Goal: Task Accomplishment & Management: Manage account settings

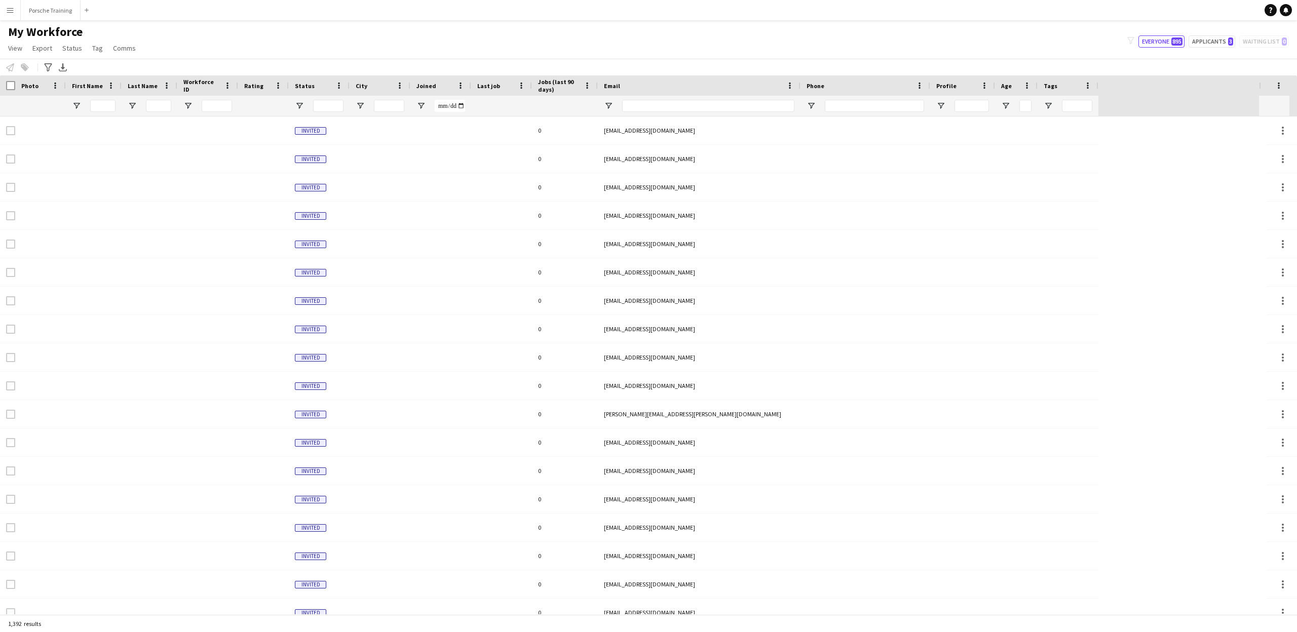
type input "******"
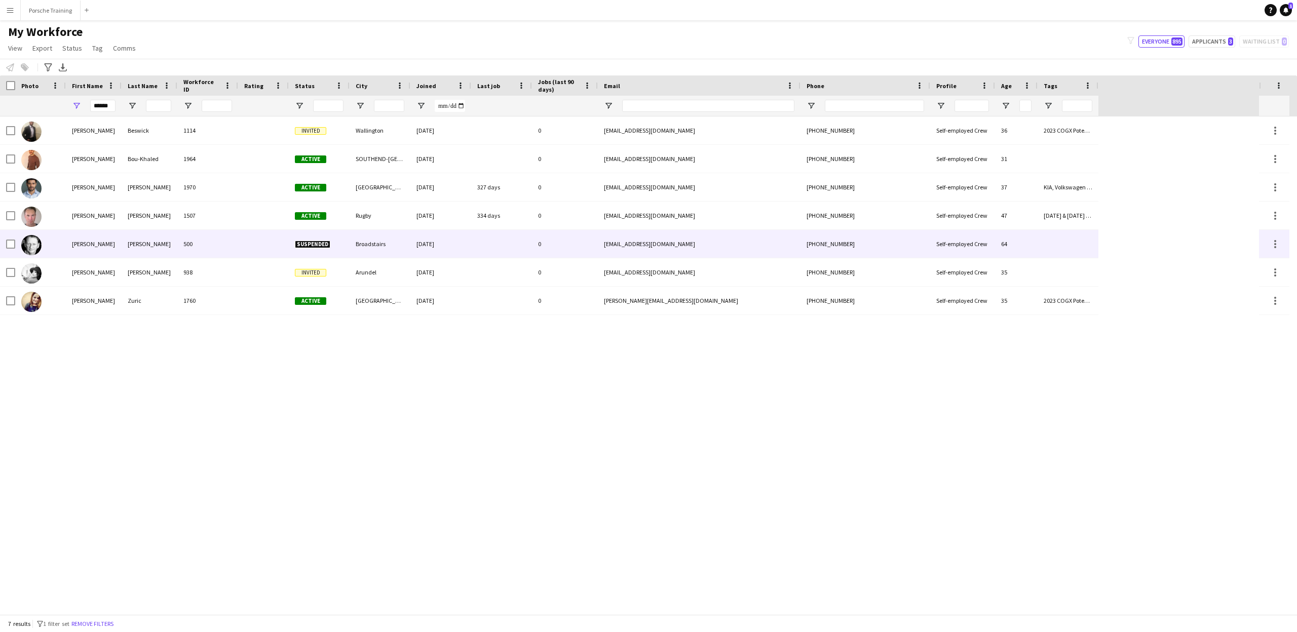
click at [146, 251] on div "[PERSON_NAME]" at bounding box center [150, 244] width 56 height 28
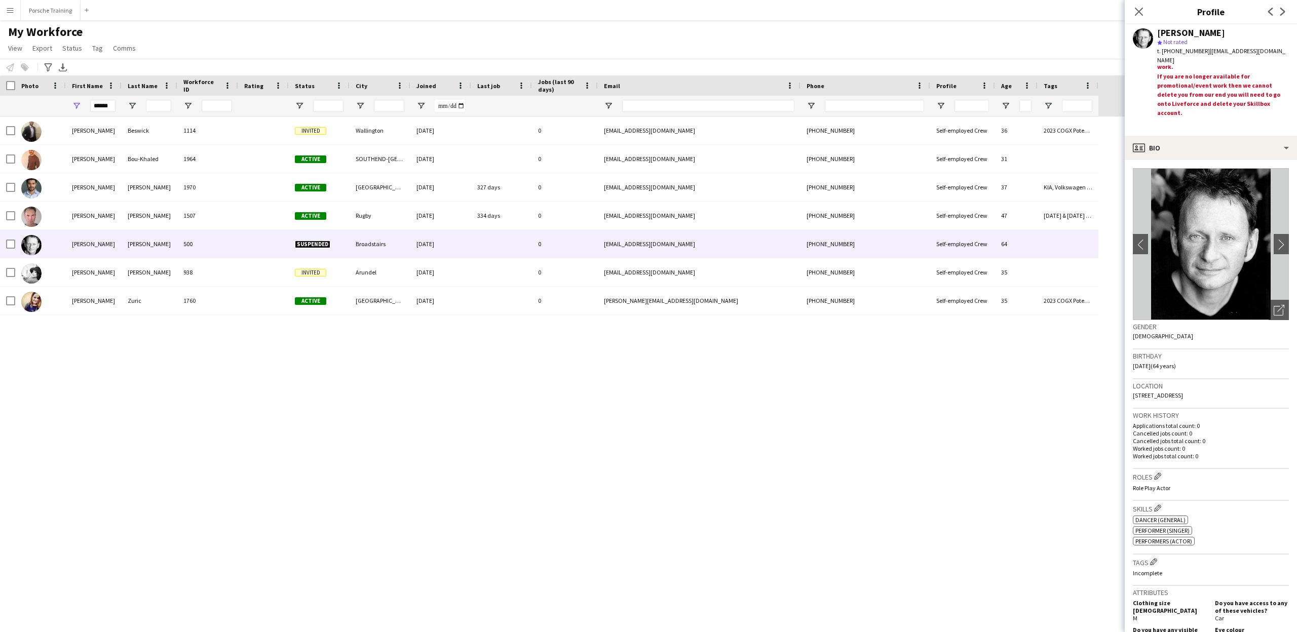
scroll to position [106, 0]
click at [342, 86] on span at bounding box center [338, 85] width 9 height 9
click at [282, 89] on span at bounding box center [278, 85] width 9 height 9
click at [226, 84] on span at bounding box center [227, 85] width 9 height 9
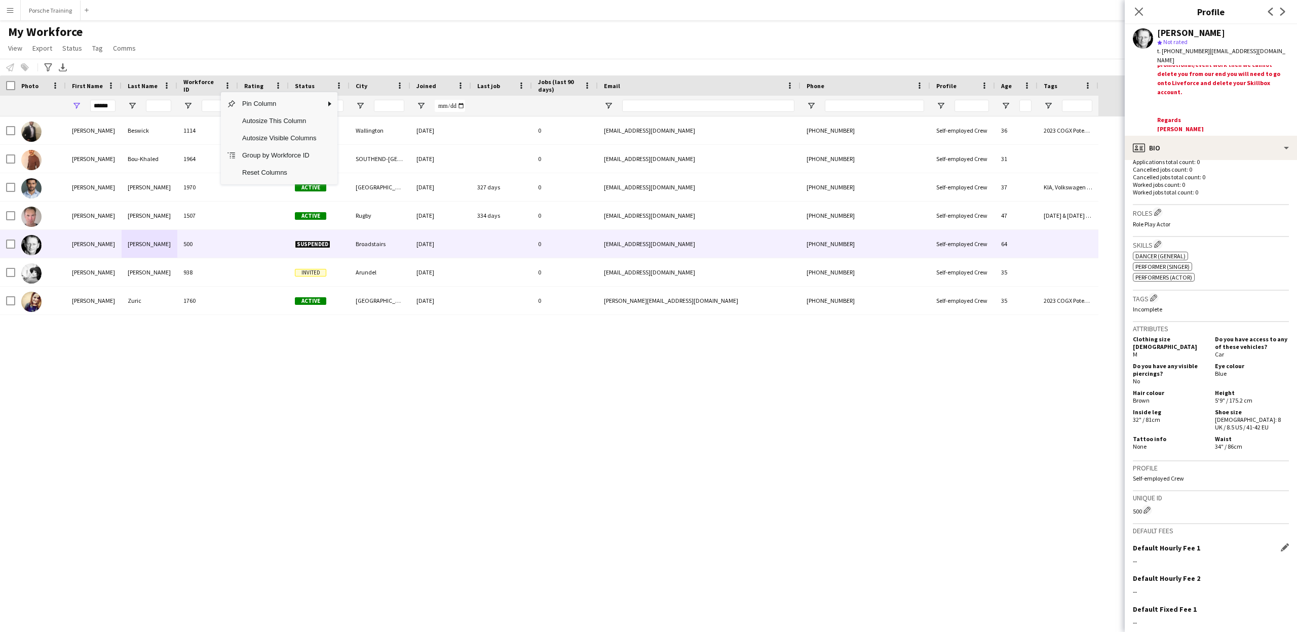
scroll to position [342, 0]
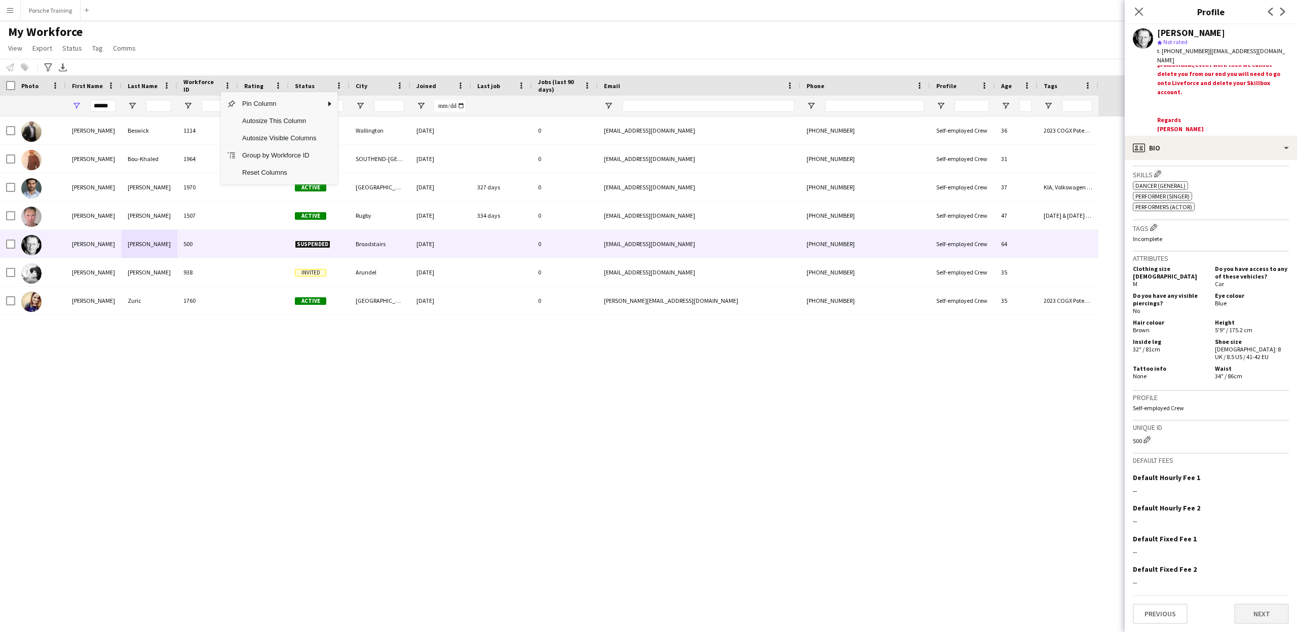
click at [1267, 620] on button "Next" at bounding box center [1261, 614] width 55 height 20
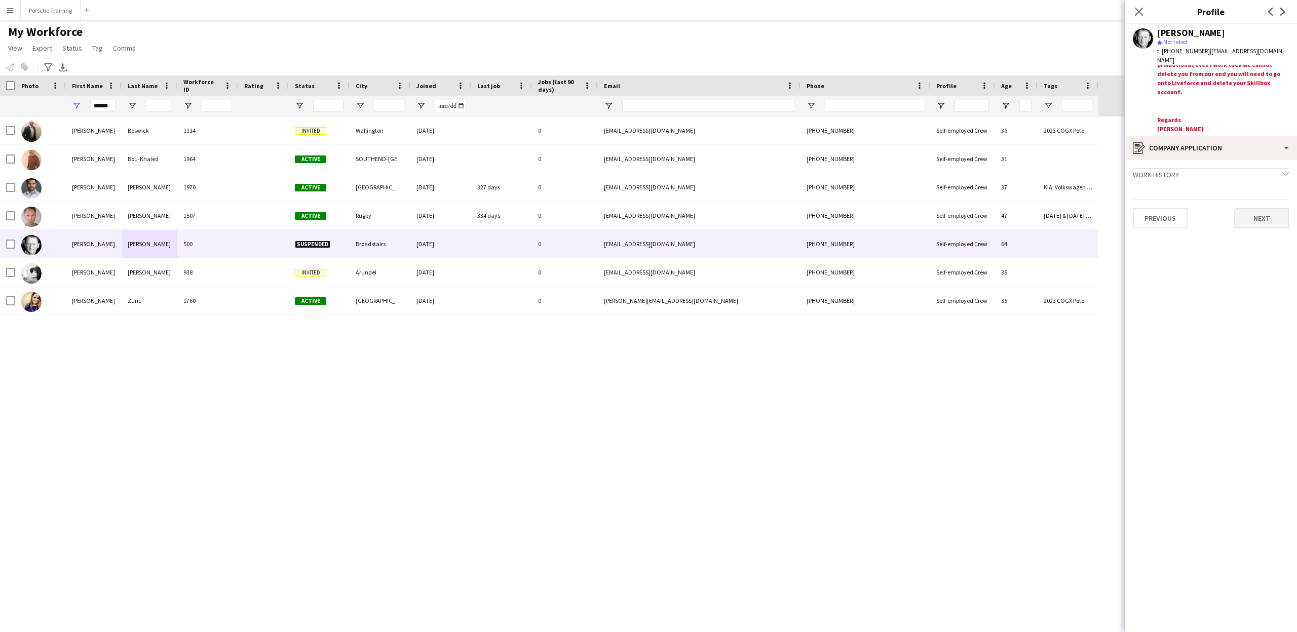
click at [1275, 219] on button "Next" at bounding box center [1261, 218] width 55 height 20
click at [1268, 237] on button "Next" at bounding box center [1261, 238] width 55 height 20
click at [1261, 423] on button "Next" at bounding box center [1261, 423] width 55 height 20
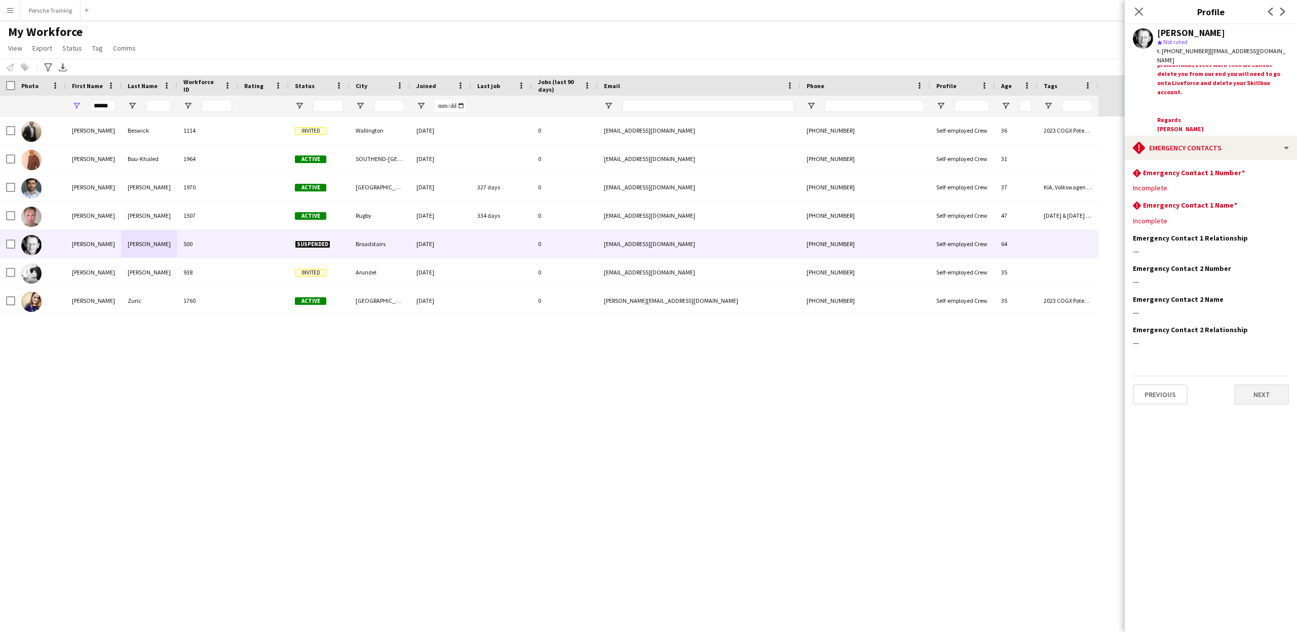
click at [1260, 396] on button "Next" at bounding box center [1261, 395] width 55 height 20
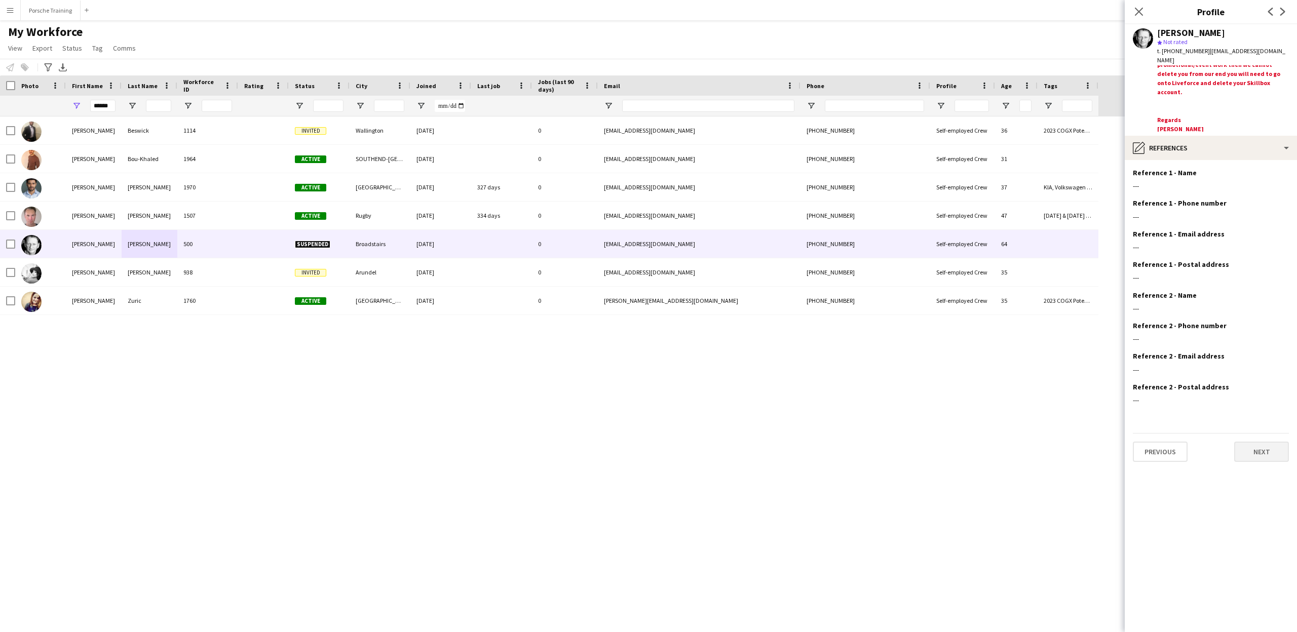
click at [1258, 452] on button "Next" at bounding box center [1261, 452] width 55 height 20
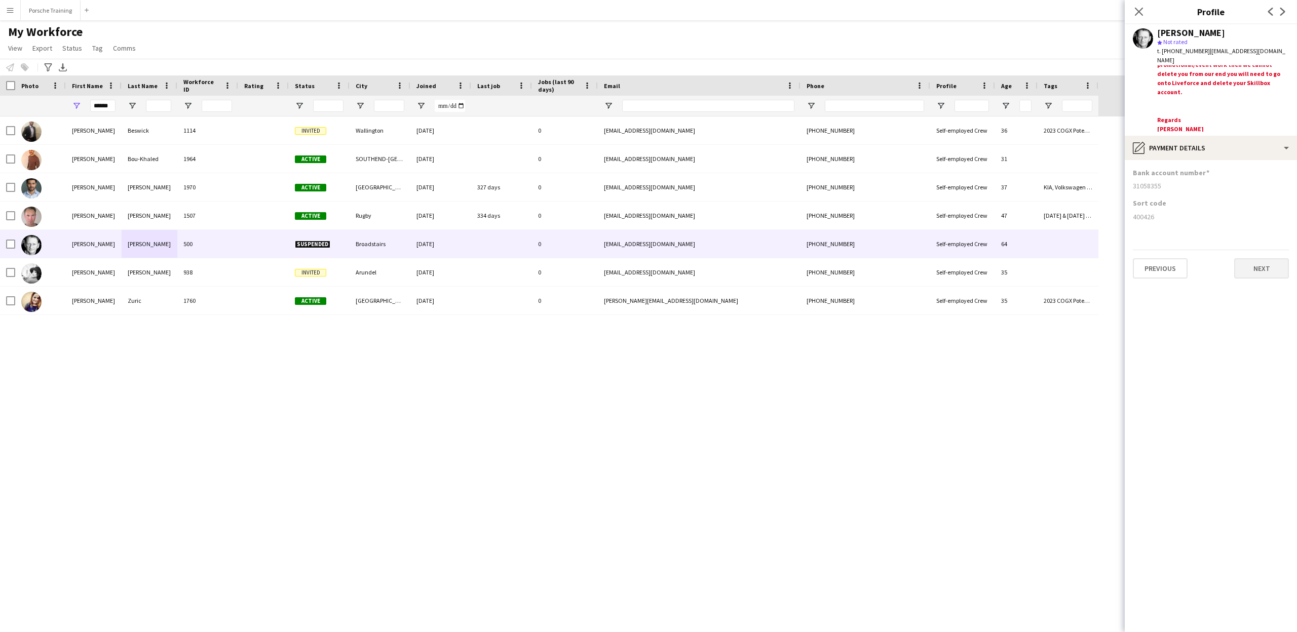
click at [1275, 272] on button "Next" at bounding box center [1261, 268] width 55 height 20
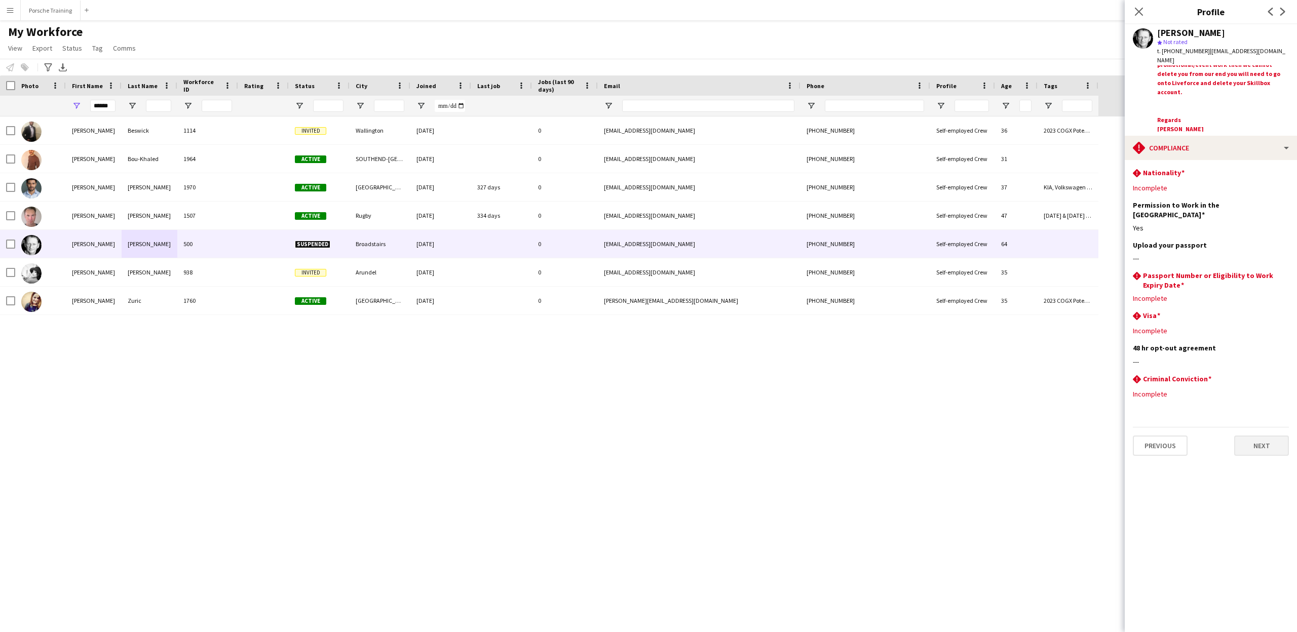
click at [1266, 436] on button "Next" at bounding box center [1261, 446] width 55 height 20
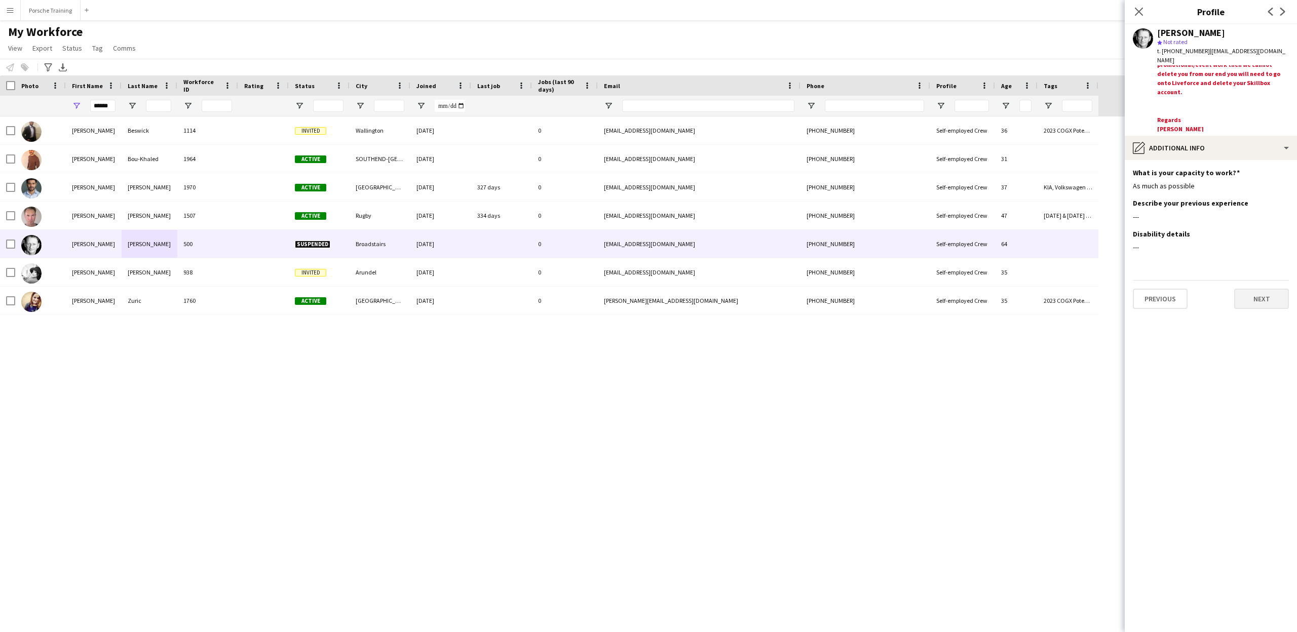
click at [1257, 294] on button "Next" at bounding box center [1261, 299] width 55 height 20
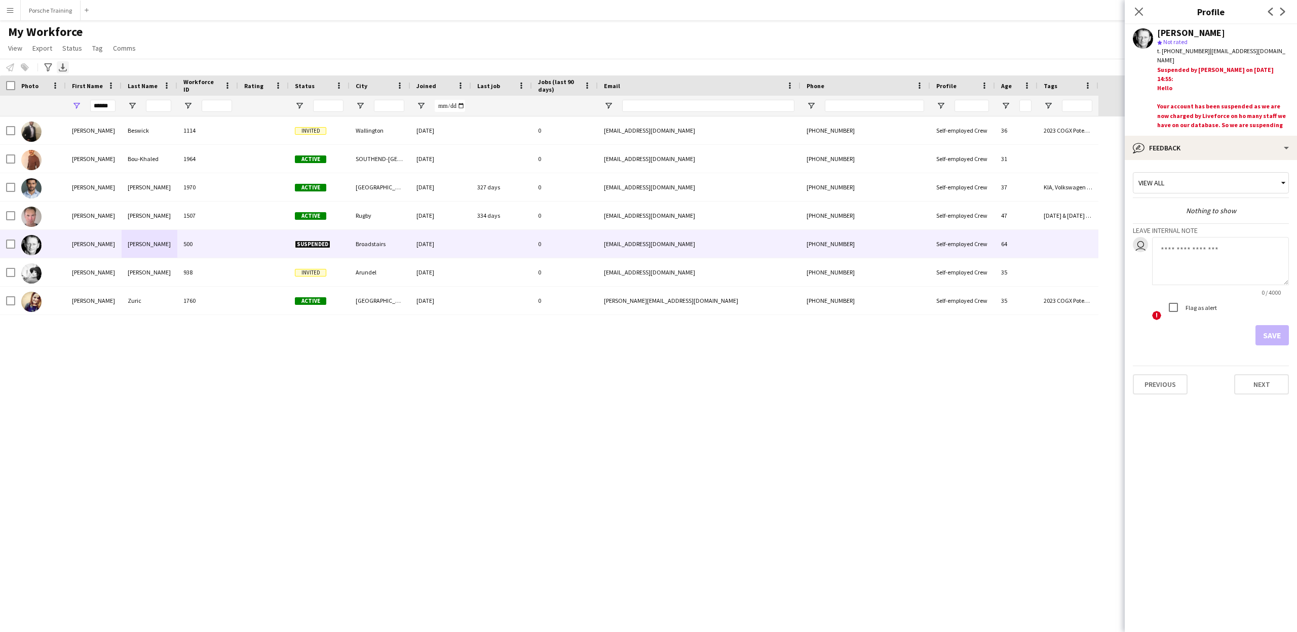
click at [61, 71] on icon at bounding box center [63, 70] width 8 height 3
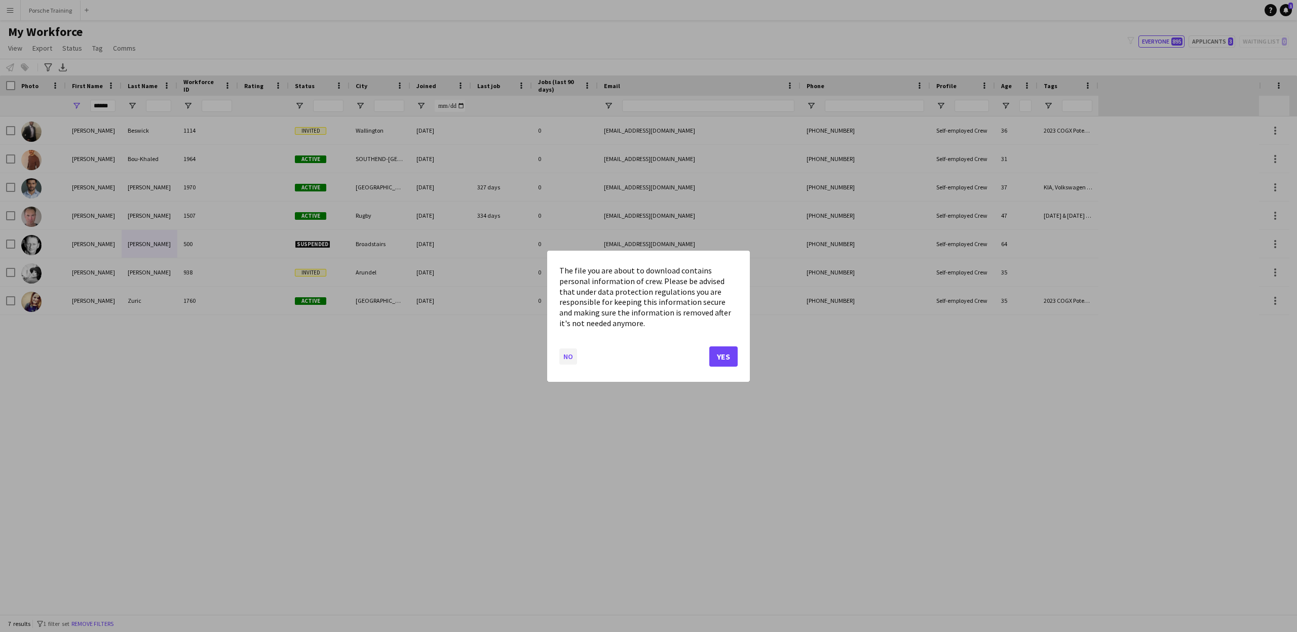
click at [567, 357] on button "No" at bounding box center [568, 356] width 18 height 16
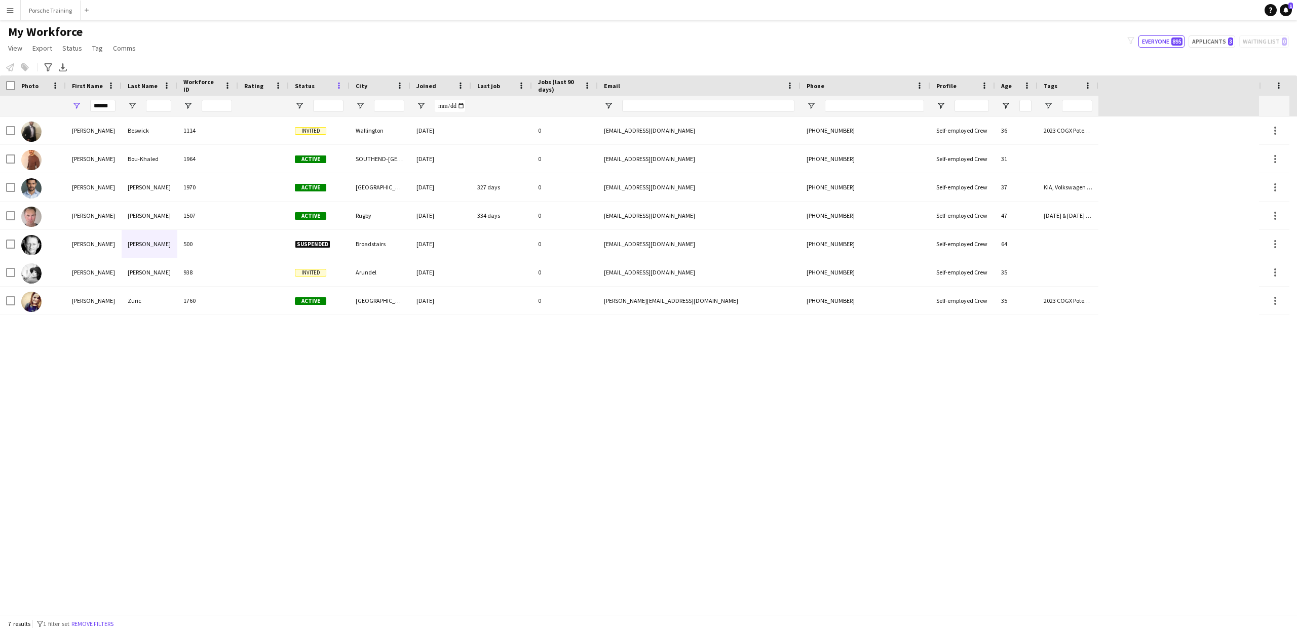
click at [338, 82] on span at bounding box center [338, 85] width 9 height 9
click at [442, 81] on div "Joined" at bounding box center [435, 85] width 36 height 15
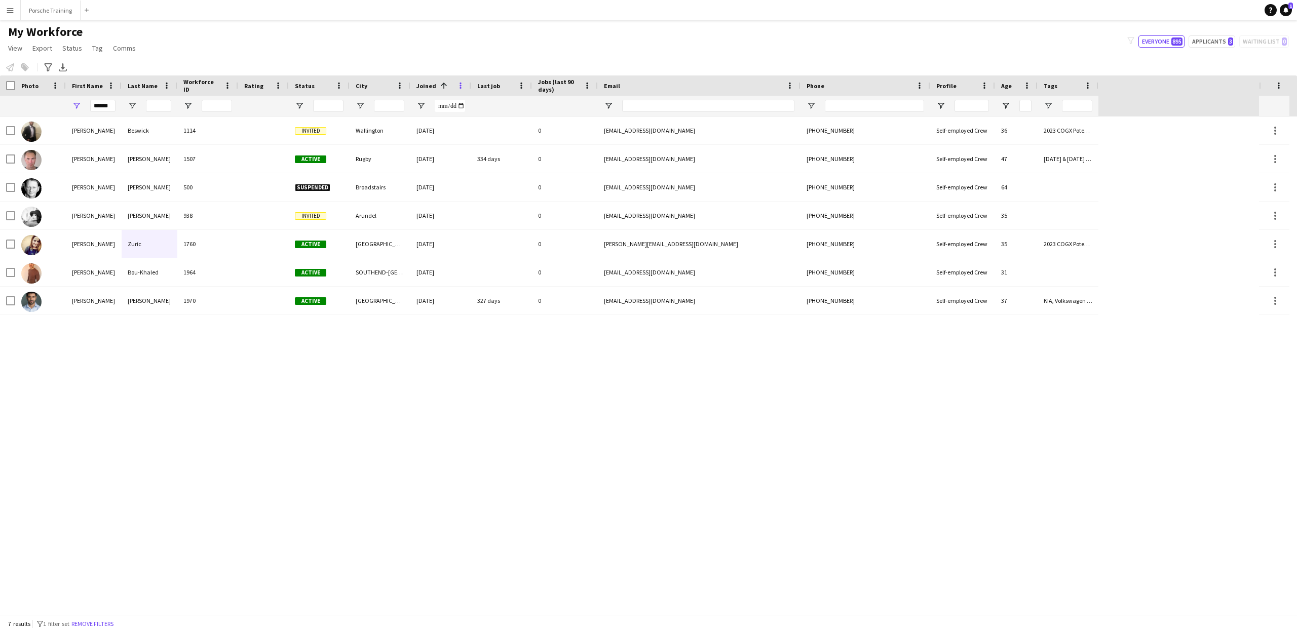
click at [462, 86] on span at bounding box center [460, 85] width 9 height 9
click at [520, 83] on span at bounding box center [521, 85] width 9 height 9
click at [588, 88] on span at bounding box center [587, 85] width 9 height 9
click at [789, 86] on span at bounding box center [789, 85] width 9 height 9
click at [916, 84] on span at bounding box center [919, 85] width 9 height 9
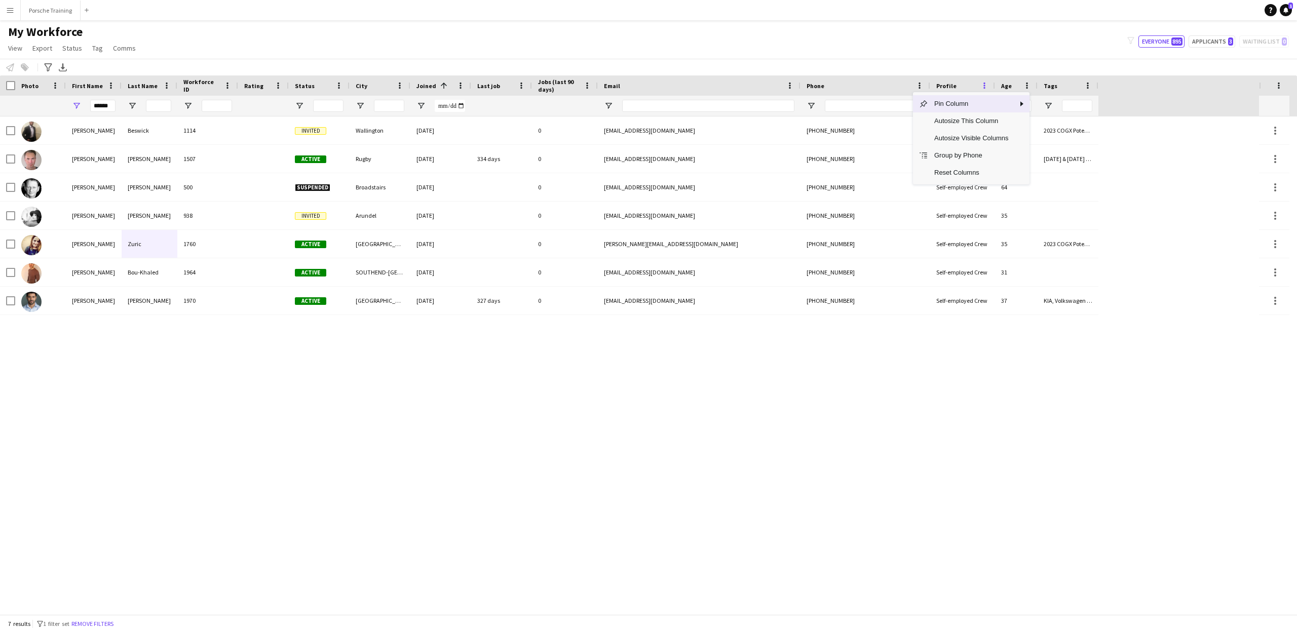
click at [986, 85] on span at bounding box center [984, 85] width 9 height 9
click at [1091, 83] on span at bounding box center [1087, 85] width 9 height 9
click at [10, 46] on span "View" at bounding box center [15, 48] width 14 height 9
click at [48, 51] on span "Export" at bounding box center [42, 48] width 20 height 9
click at [69, 49] on span "Status" at bounding box center [72, 48] width 20 height 9
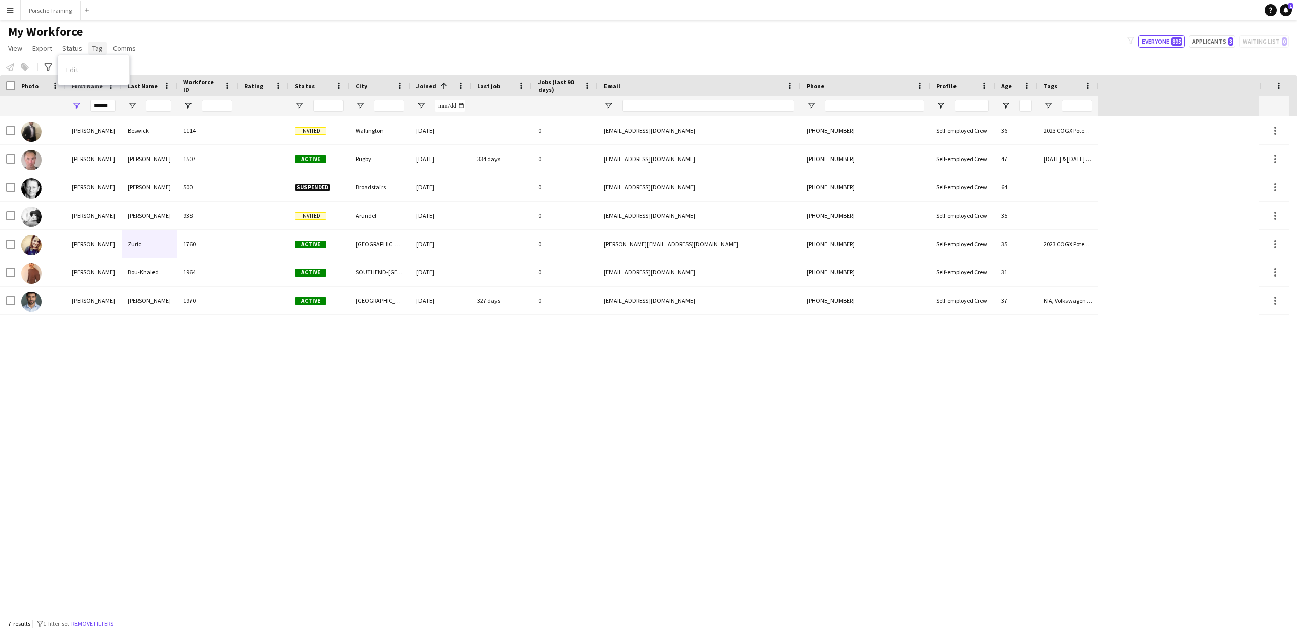
click at [92, 48] on span "Tag" at bounding box center [97, 48] width 11 height 9
click at [119, 48] on span "Comms" at bounding box center [124, 48] width 23 height 9
click at [266, 374] on div "[PERSON_NAME] 1114 Invited Wallington [DATE] 0 [EMAIL_ADDRESS][DOMAIN_NAME] [PH…" at bounding box center [629, 366] width 1259 height 498
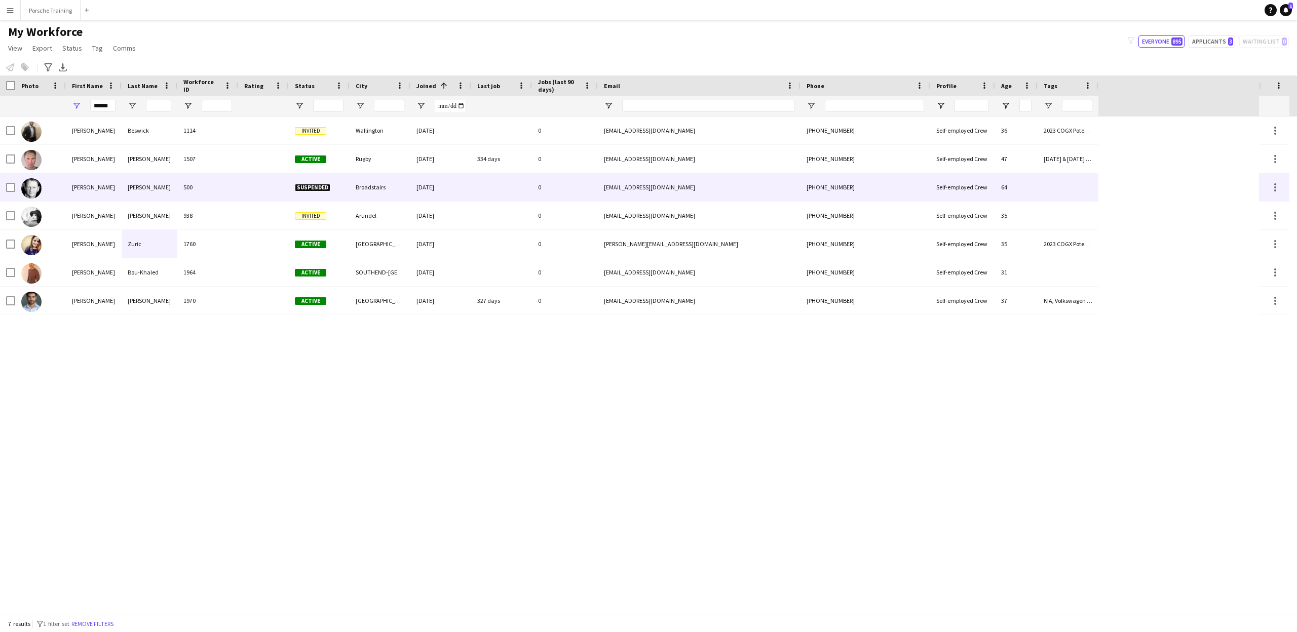
click at [324, 185] on span "Suspended" at bounding box center [312, 188] width 35 height 8
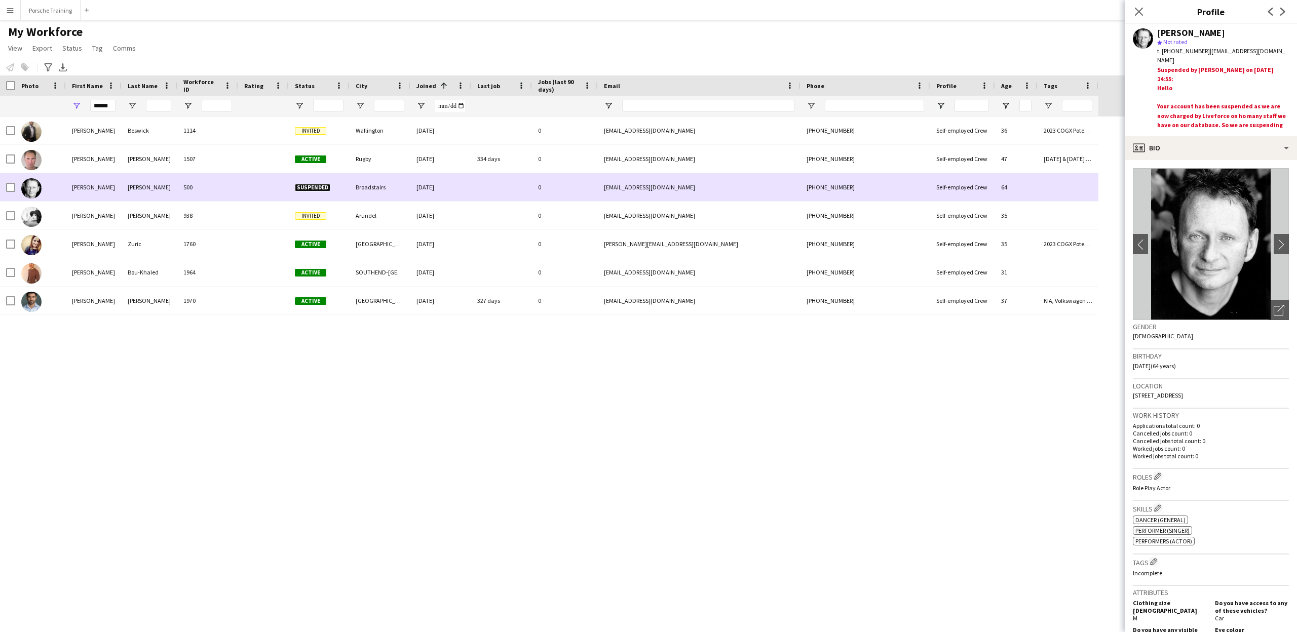
click at [322, 187] on span "Suspended" at bounding box center [312, 188] width 35 height 8
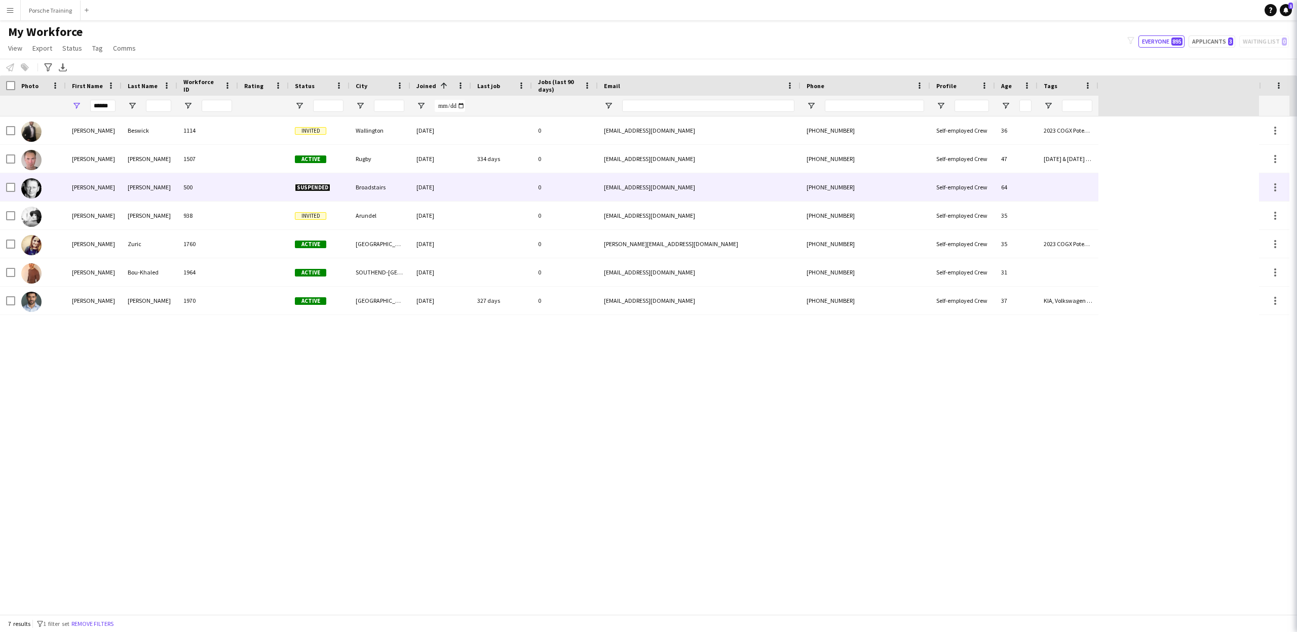
click at [322, 187] on span "Suspended" at bounding box center [312, 188] width 35 height 8
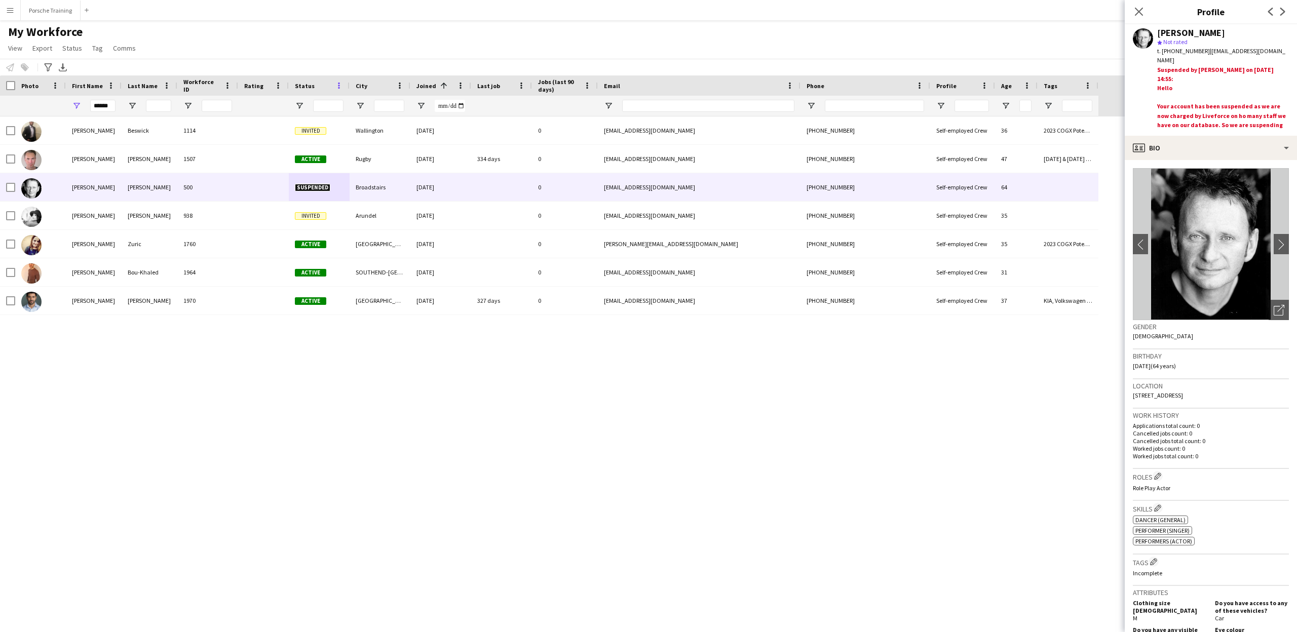
click at [338, 85] on span at bounding box center [338, 85] width 9 height 9
click at [350, 171] on span "Reset Columns" at bounding box center [391, 172] width 86 height 17
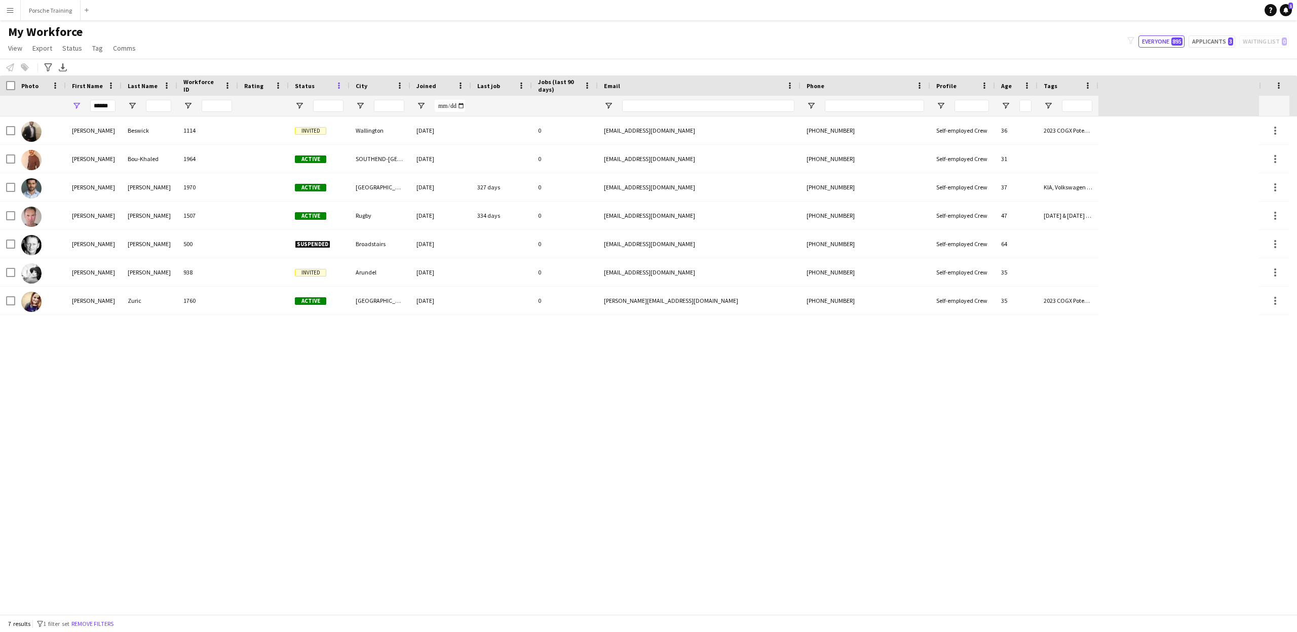
click at [337, 86] on span at bounding box center [338, 85] width 9 height 9
click at [335, 86] on span at bounding box center [338, 85] width 9 height 9
click at [337, 87] on span at bounding box center [338, 85] width 9 height 9
click at [308, 109] on div at bounding box center [319, 106] width 61 height 20
click at [300, 107] on span "Open Filter Menu" at bounding box center [299, 105] width 9 height 9
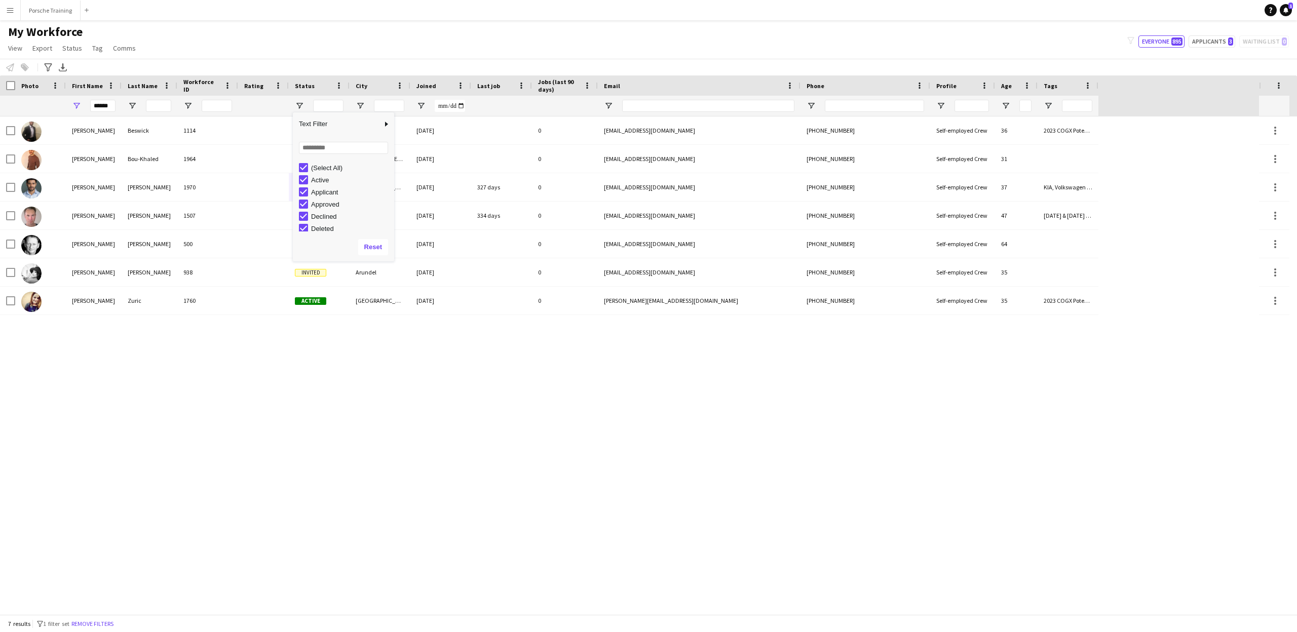
click at [332, 169] on div "(Select All)" at bounding box center [351, 168] width 80 height 8
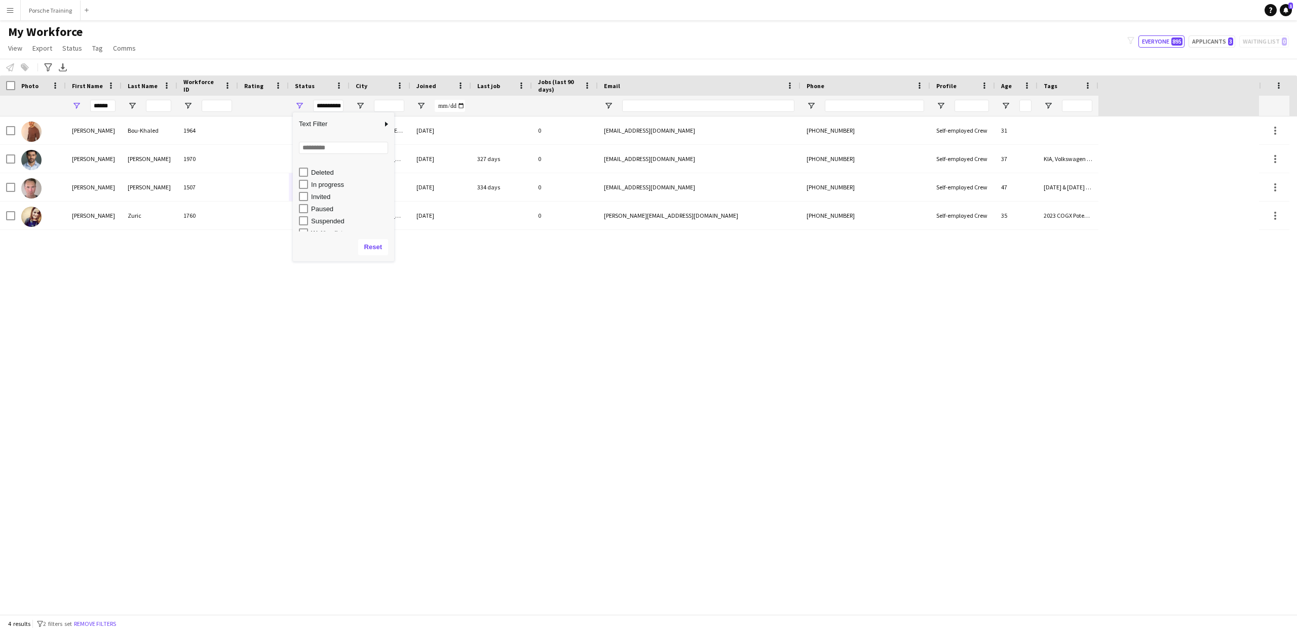
scroll to position [64, 0]
click at [422, 249] on div "[PERSON_NAME] 1964 Active [GEOGRAPHIC_DATA]-ON-SEA [DATE] 0 [EMAIL_ADDRESS][DOM…" at bounding box center [629, 366] width 1259 height 498
click at [298, 107] on span "Open Filter Menu" at bounding box center [299, 105] width 9 height 9
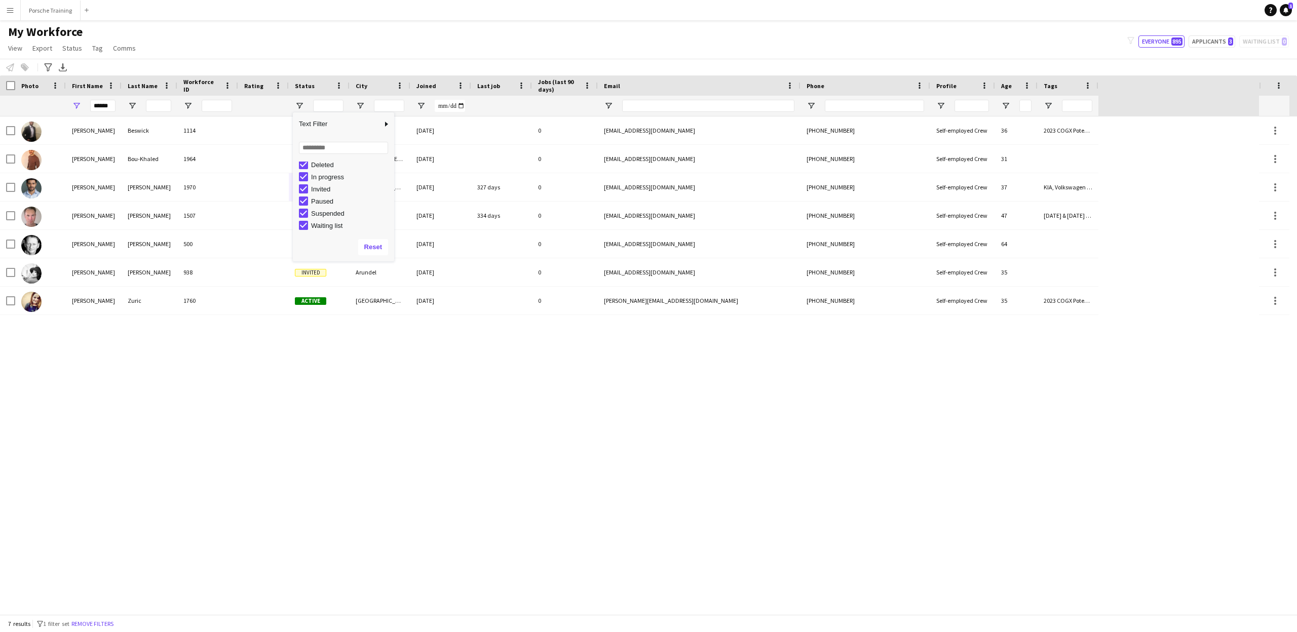
click at [315, 212] on div "Suspended" at bounding box center [351, 214] width 80 height 8
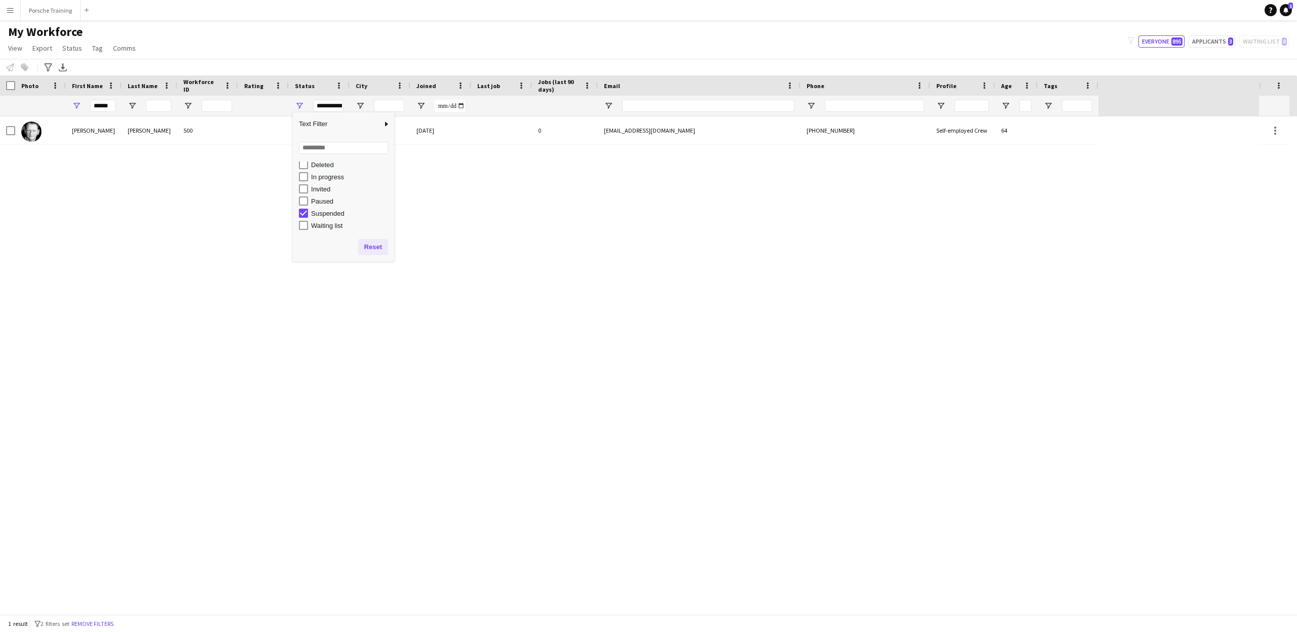
click at [380, 249] on button "Reset" at bounding box center [373, 247] width 30 height 16
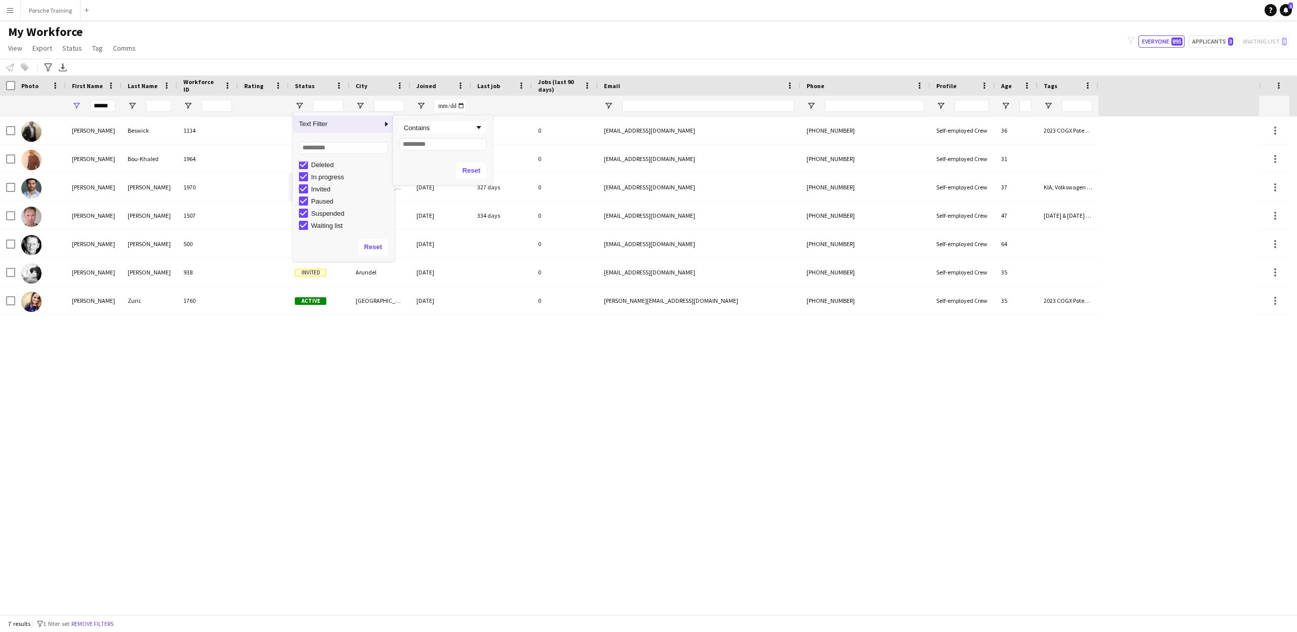
click at [387, 125] on span "Column Filter" at bounding box center [386, 124] width 9 height 9
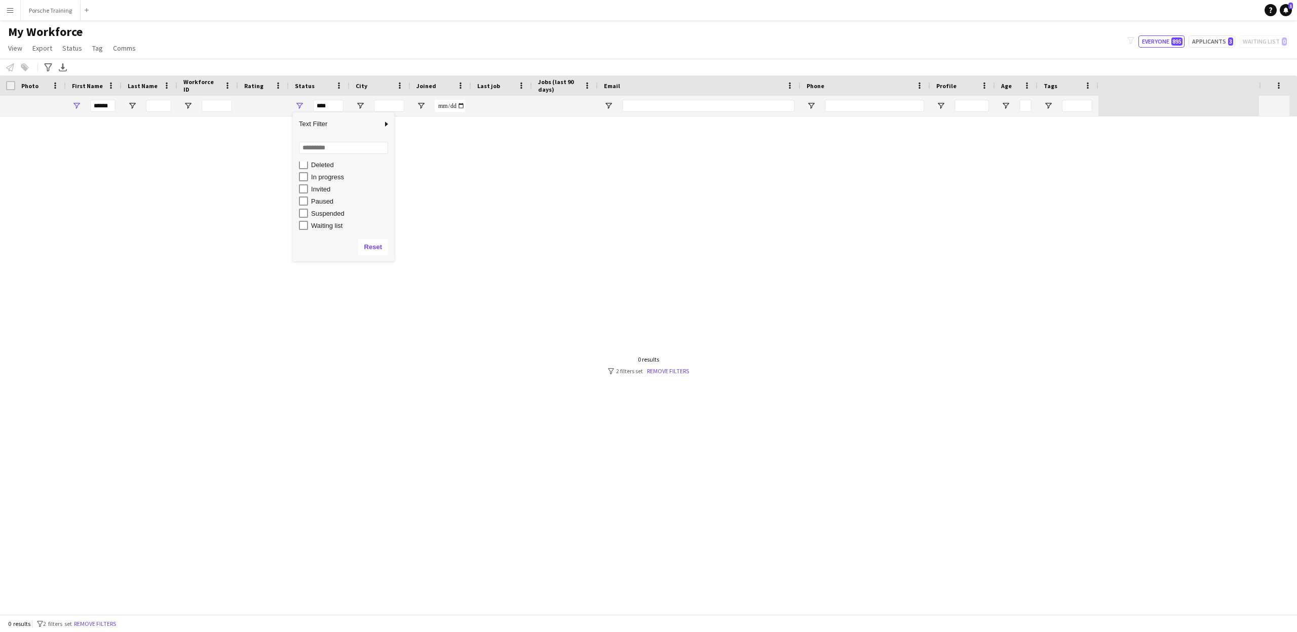
type input "**********"
click at [383, 248] on button "Reset" at bounding box center [373, 247] width 30 height 16
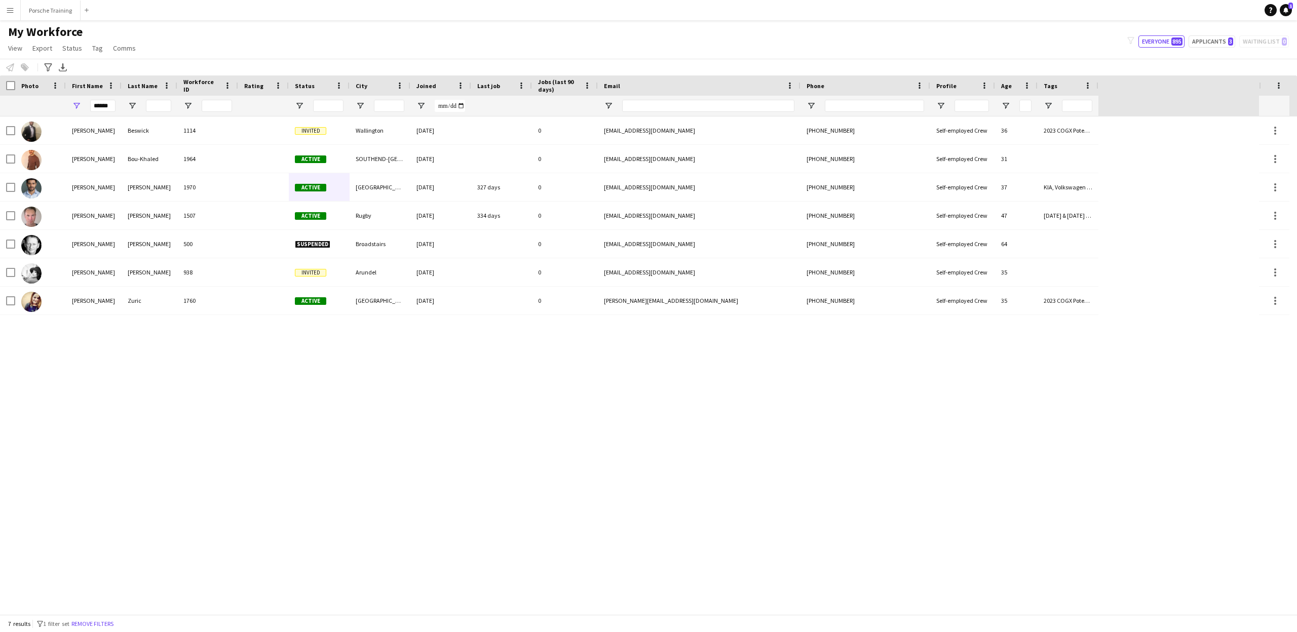
click at [422, 319] on div "[PERSON_NAME] 500 Suspended Broadstairs [DATE] 0 [EMAIL_ADDRESS][DOMAIN_NAME] […" at bounding box center [629, 366] width 1259 height 498
click at [11, 47] on span "View" at bounding box center [15, 48] width 14 height 9
click at [47, 47] on span "Export" at bounding box center [42, 48] width 20 height 9
click at [66, 49] on span "Status" at bounding box center [72, 48] width 20 height 9
click at [70, 65] on div "Edit" at bounding box center [93, 69] width 71 height 21
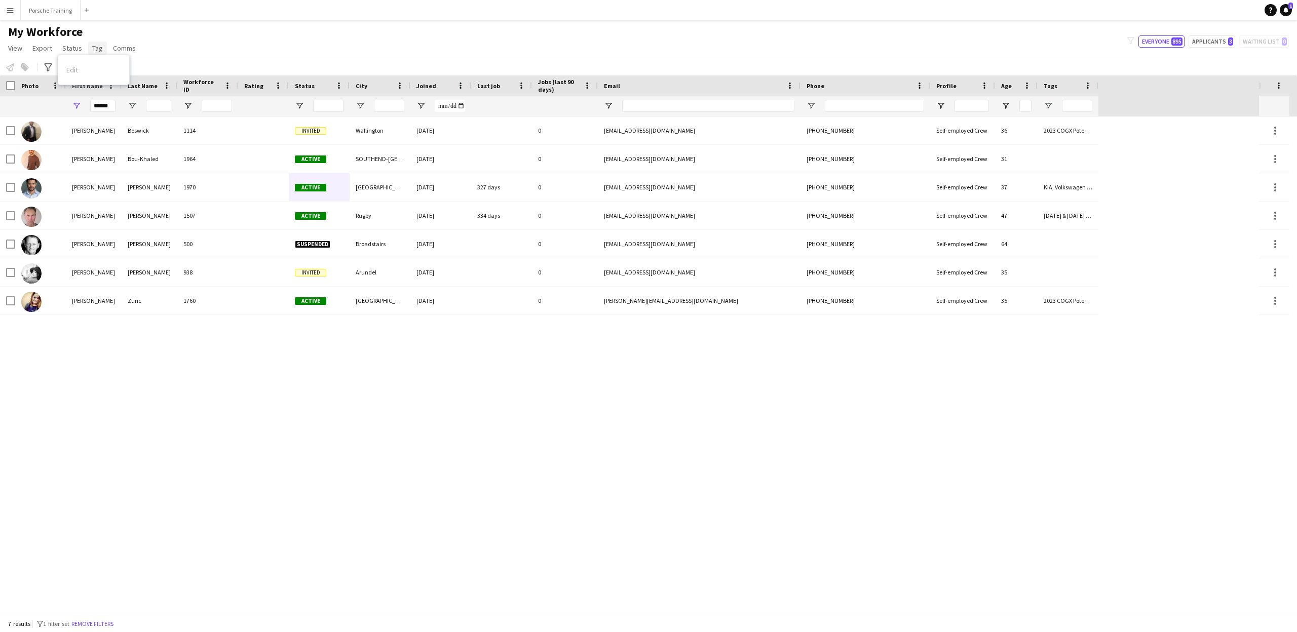
click at [95, 51] on span "Tag" at bounding box center [97, 48] width 11 height 9
click at [129, 49] on span "Comms" at bounding box center [124, 48] width 23 height 9
click at [12, 8] on app-icon "Menu" at bounding box center [10, 10] width 8 height 8
click at [1269, 12] on icon "Help" at bounding box center [1271, 10] width 6 height 6
drag, startPoint x: 832, startPoint y: 471, endPoint x: 815, endPoint y: 464, distance: 18.4
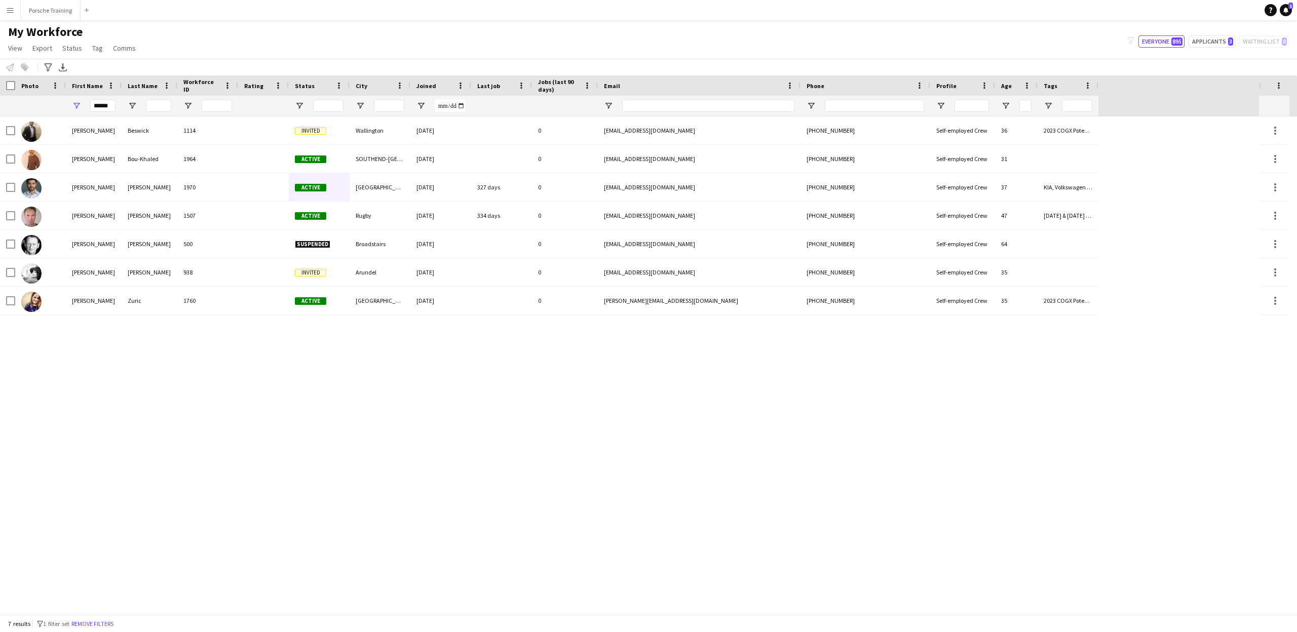
click at [832, 471] on div "[PERSON_NAME] 500 Suspended Broadstairs [DATE] 0 [EMAIL_ADDRESS][DOMAIN_NAME] […" at bounding box center [629, 366] width 1259 height 498
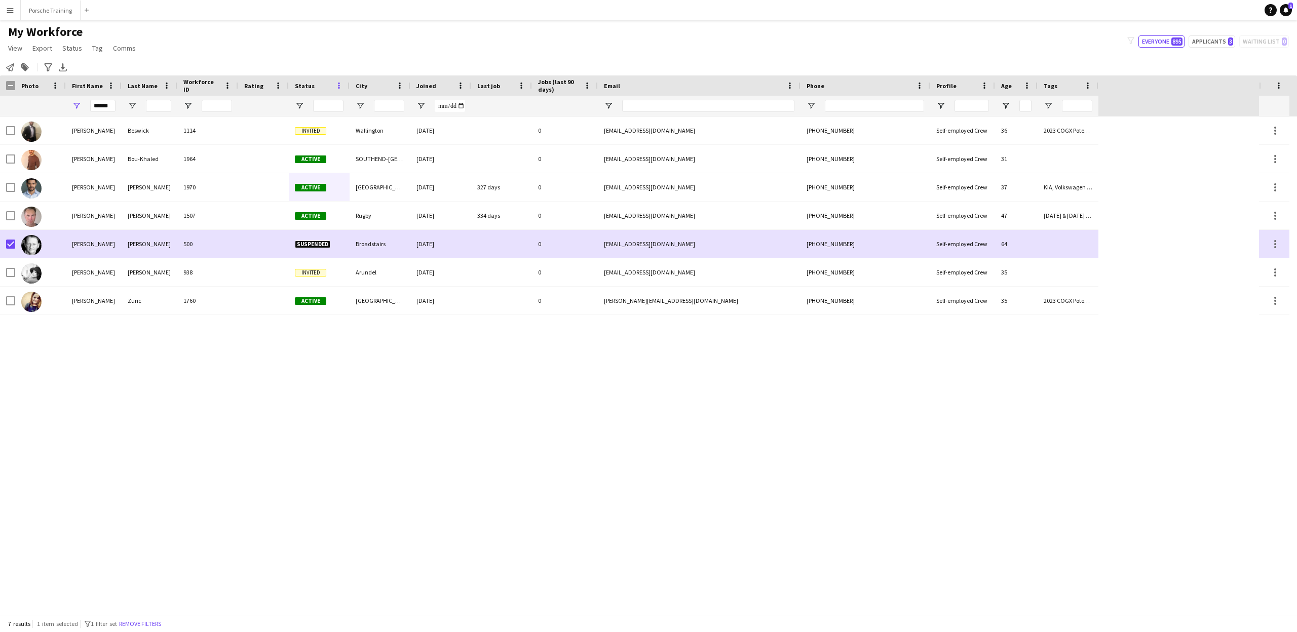
click at [338, 89] on span at bounding box center [338, 85] width 9 height 9
click at [294, 89] on div "Status" at bounding box center [319, 86] width 61 height 20
click at [297, 105] on span "Open Filter Menu" at bounding box center [299, 105] width 9 height 9
click at [442, 400] on div "[PERSON_NAME] 500 Suspended Broadstairs [DATE] 0 [EMAIL_ADDRESS][DOMAIN_NAME] […" at bounding box center [629, 366] width 1259 height 498
click at [48, 65] on icon "Advanced filters" at bounding box center [48, 67] width 8 height 8
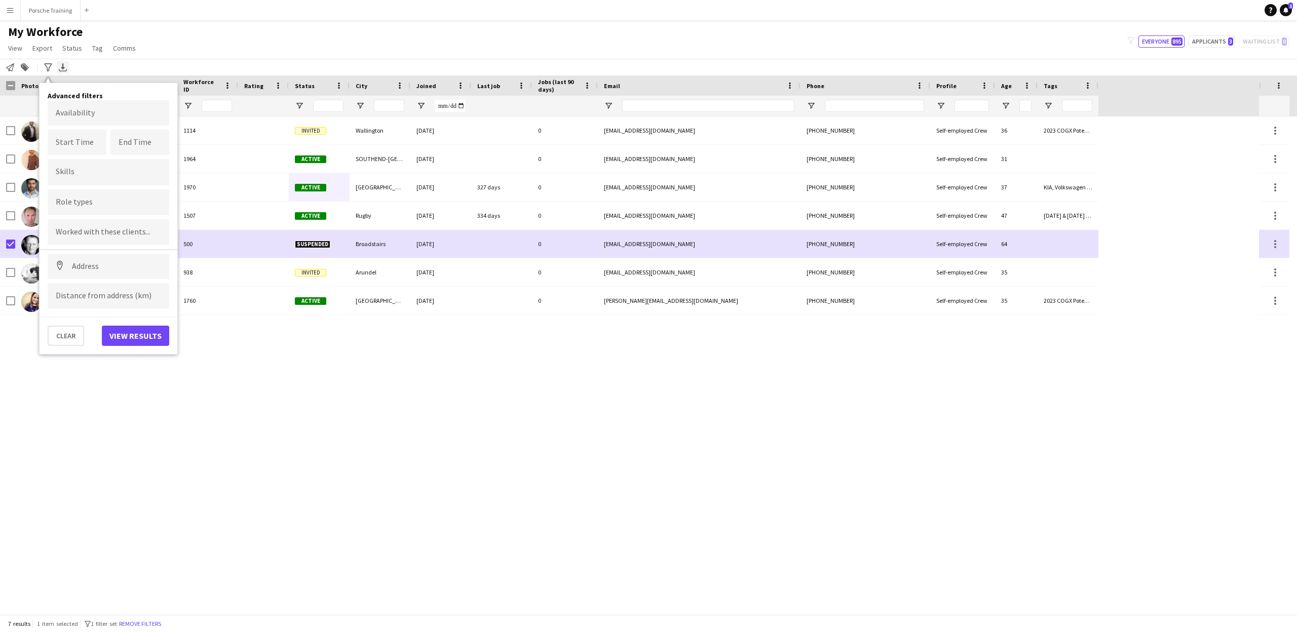
click at [63, 67] on icon at bounding box center [63, 66] width 4 height 6
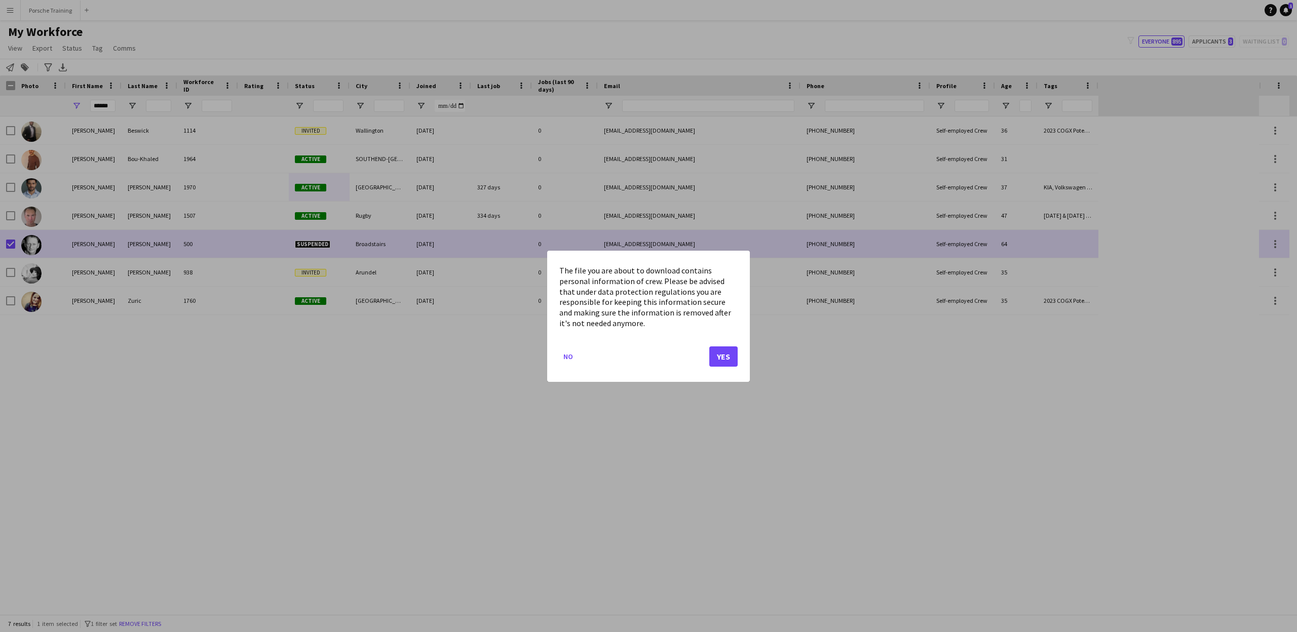
click at [23, 68] on div at bounding box center [648, 316] width 1297 height 632
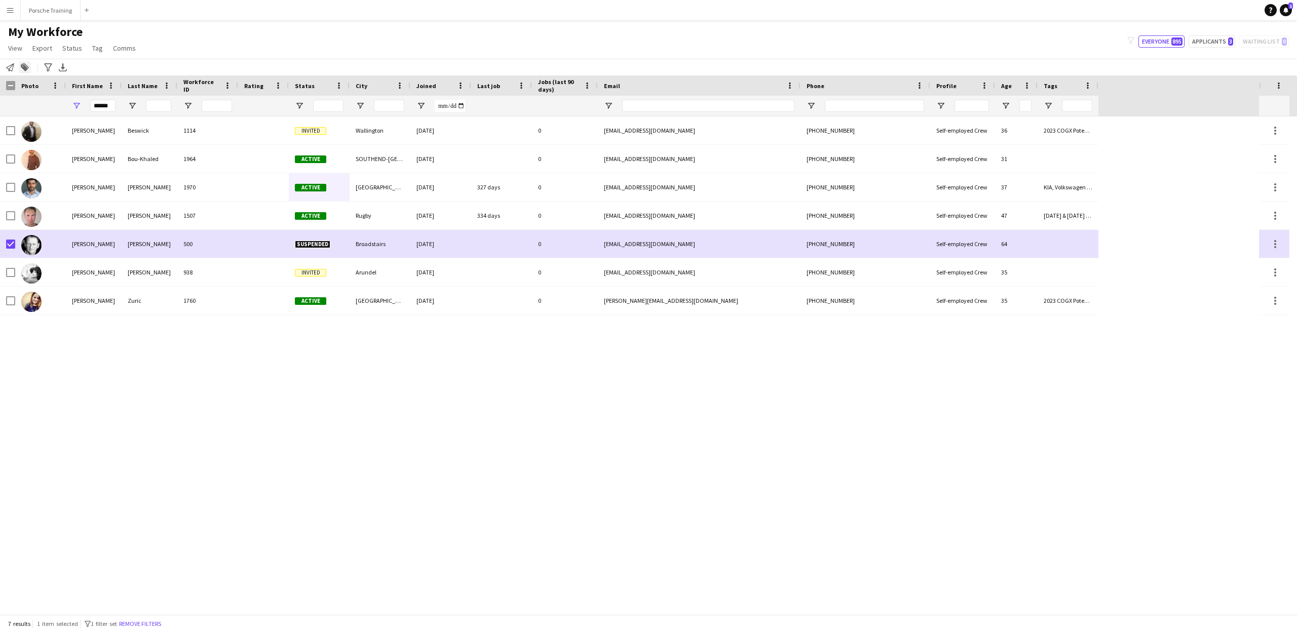
click at [23, 68] on icon at bounding box center [24, 67] width 7 height 7
click at [329, 36] on div "My Workforce View Views Default view New view Update view Delete view Edit name…" at bounding box center [648, 41] width 1297 height 34
click at [342, 87] on span at bounding box center [338, 85] width 9 height 9
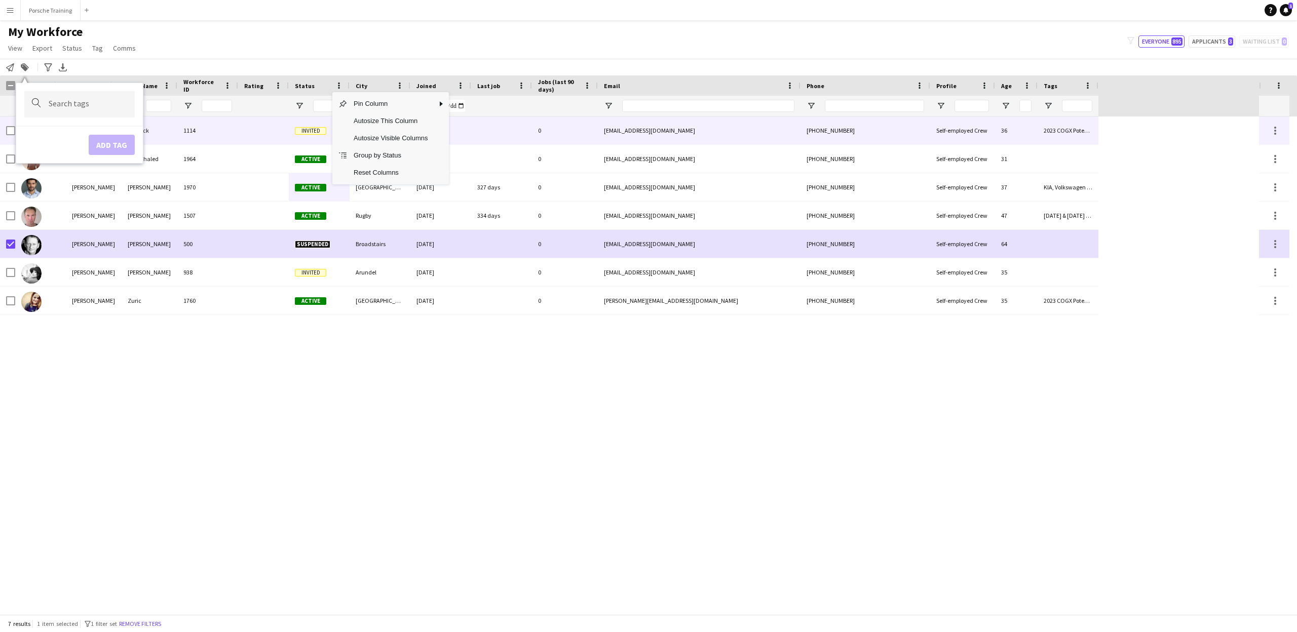
click at [314, 140] on div "Invited" at bounding box center [319, 131] width 61 height 28
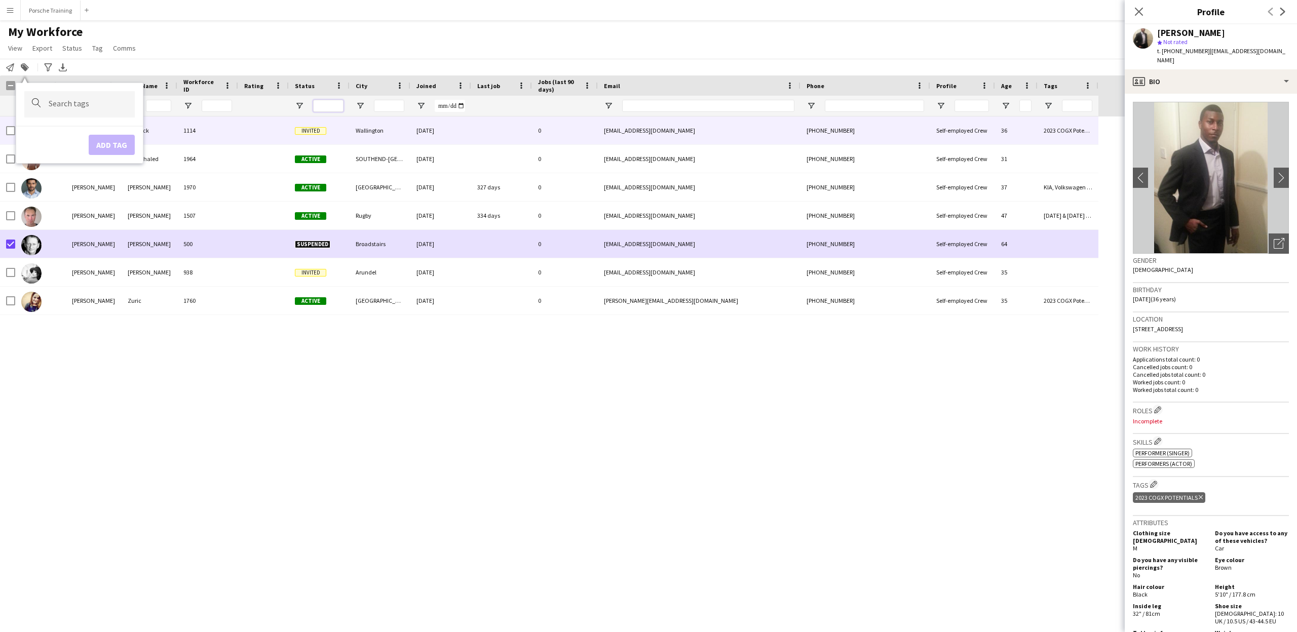
click at [335, 106] on input "Status Filter Input" at bounding box center [328, 106] width 30 height 12
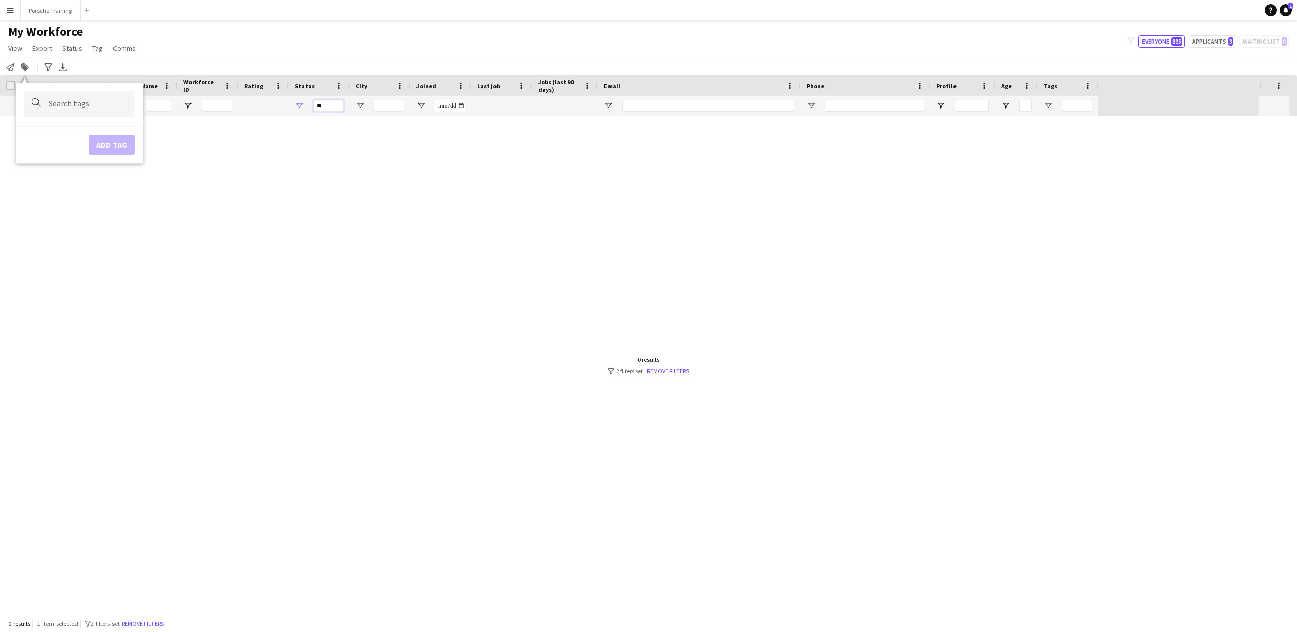
type input "*"
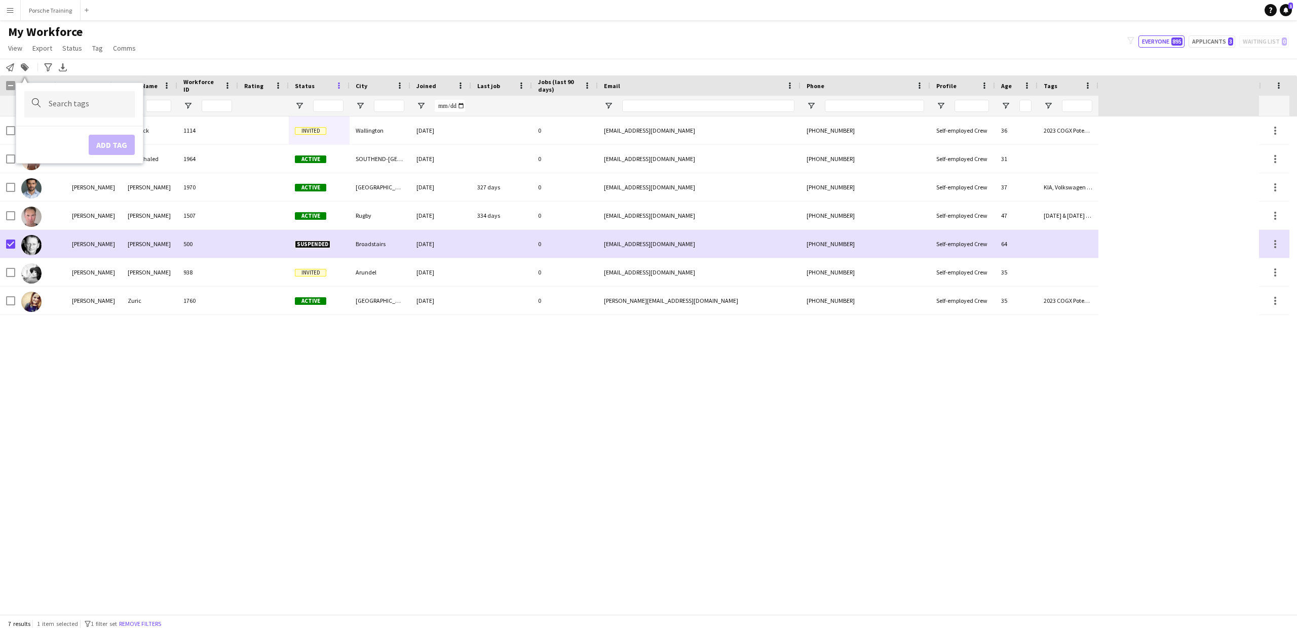
click at [341, 88] on span at bounding box center [338, 85] width 9 height 9
click at [337, 86] on span at bounding box center [338, 85] width 9 height 9
click at [479, 356] on div "[PERSON_NAME] 1114 Invited Wallington [DATE] 0 [EMAIL_ADDRESS][DOMAIN_NAME] [PH…" at bounding box center [629, 366] width 1259 height 498
click at [319, 85] on div "Status" at bounding box center [313, 85] width 36 height 15
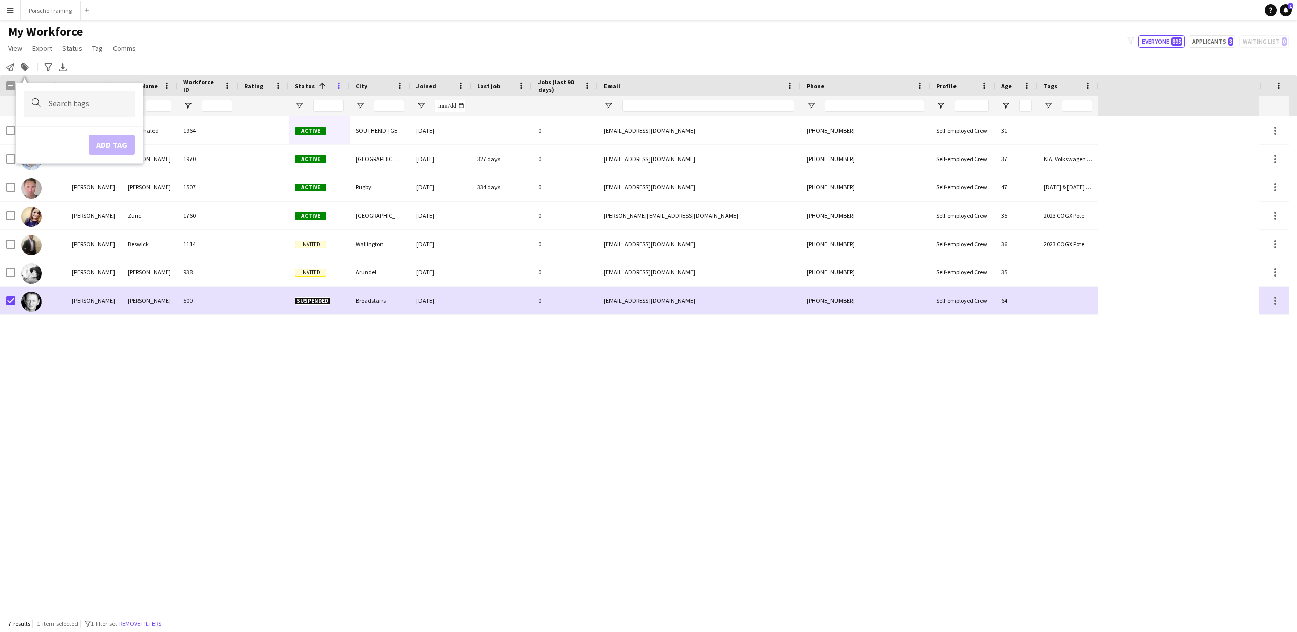
click at [338, 85] on span at bounding box center [338, 85] width 9 height 9
click at [305, 89] on span "Status" at bounding box center [305, 86] width 20 height 8
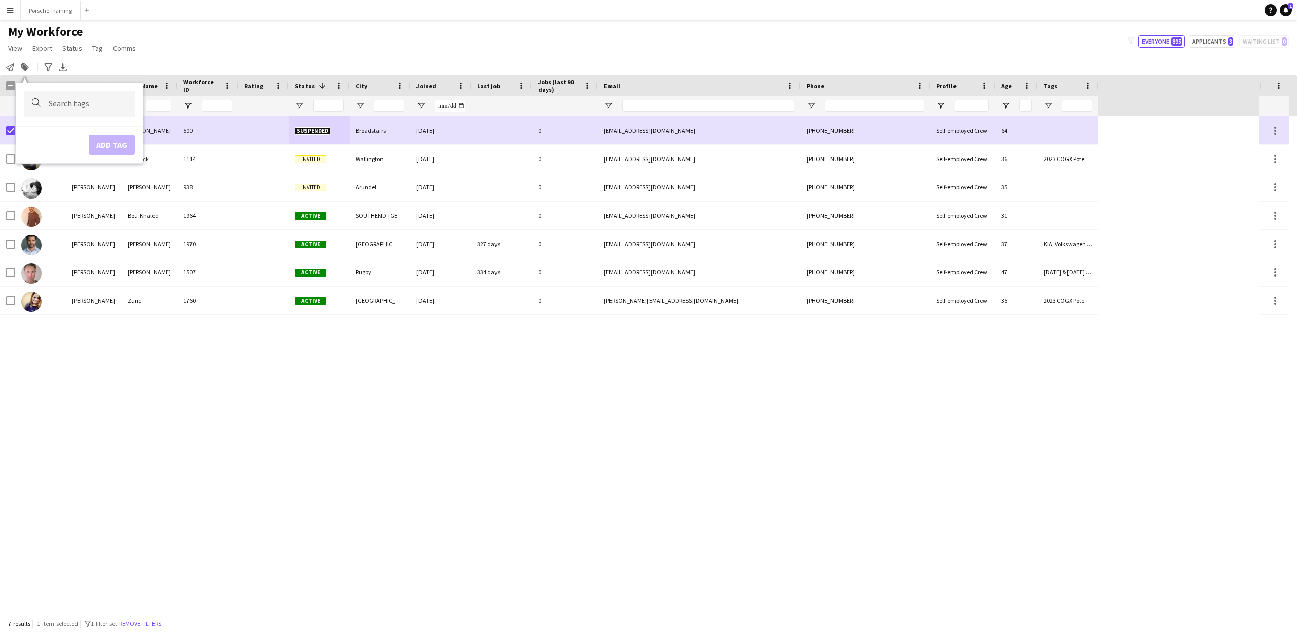
click at [318, 86] on span at bounding box center [322, 85] width 9 height 9
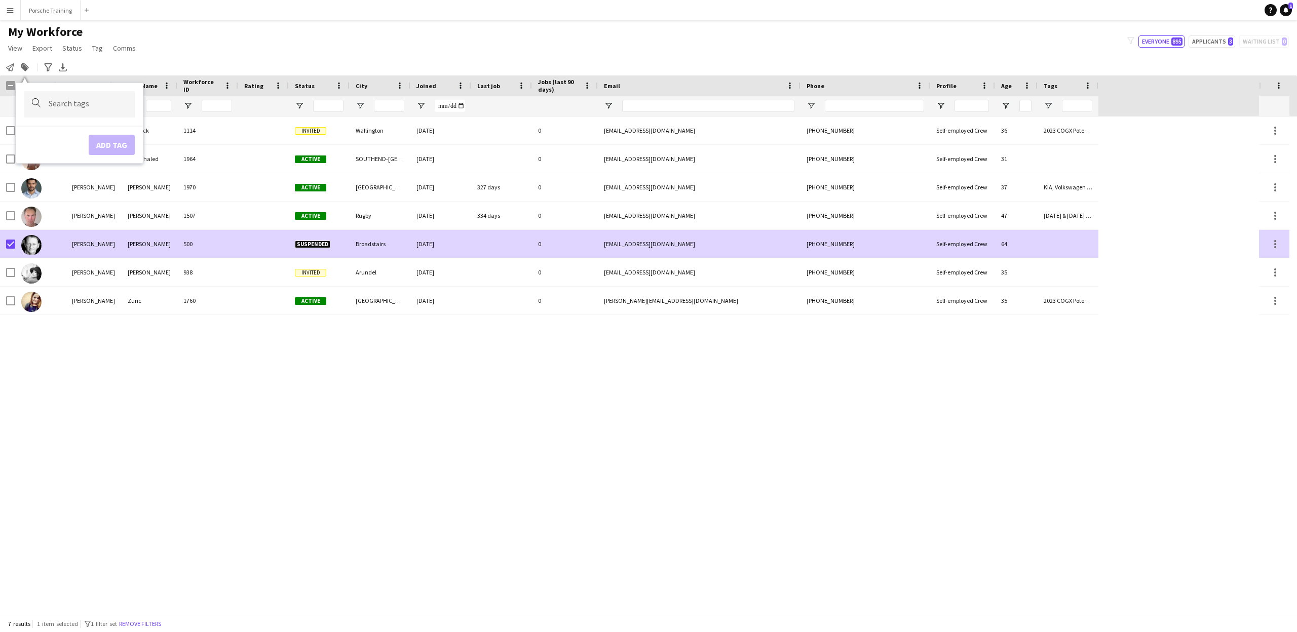
click at [323, 243] on span "Suspended" at bounding box center [312, 245] width 35 height 8
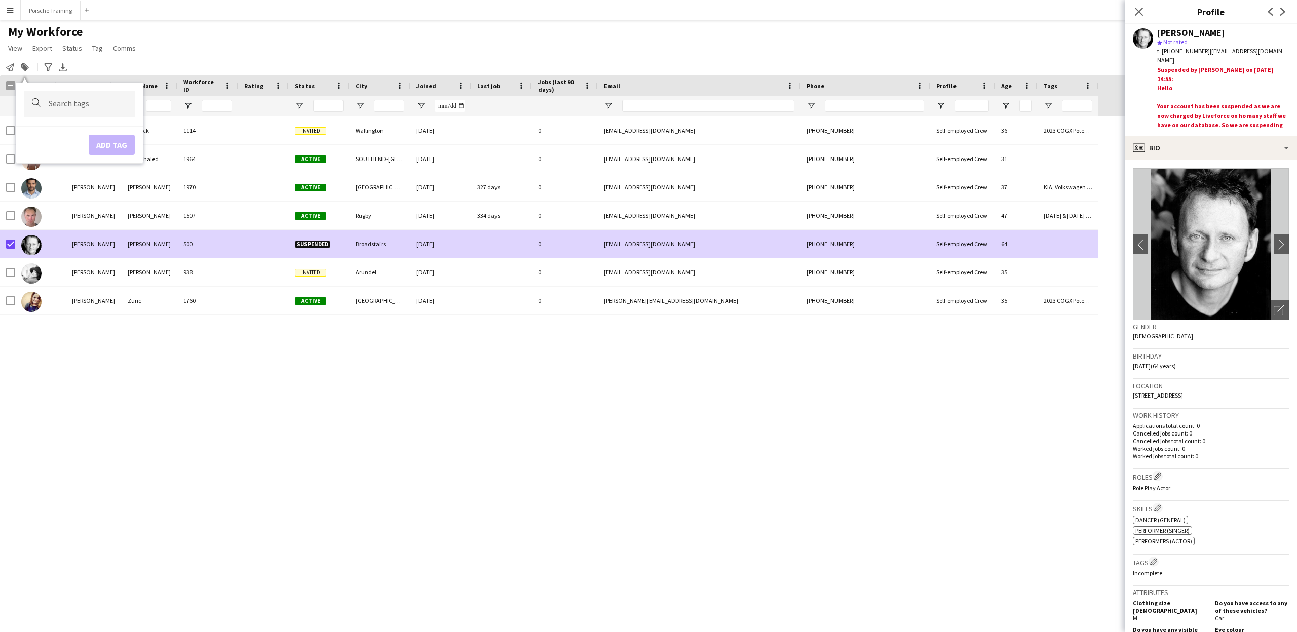
click at [322, 350] on div "[PERSON_NAME] 1114 Invited Wallington [DATE] 0 [EMAIL_ADDRESS][DOMAIN_NAME] [PH…" at bounding box center [629, 366] width 1259 height 498
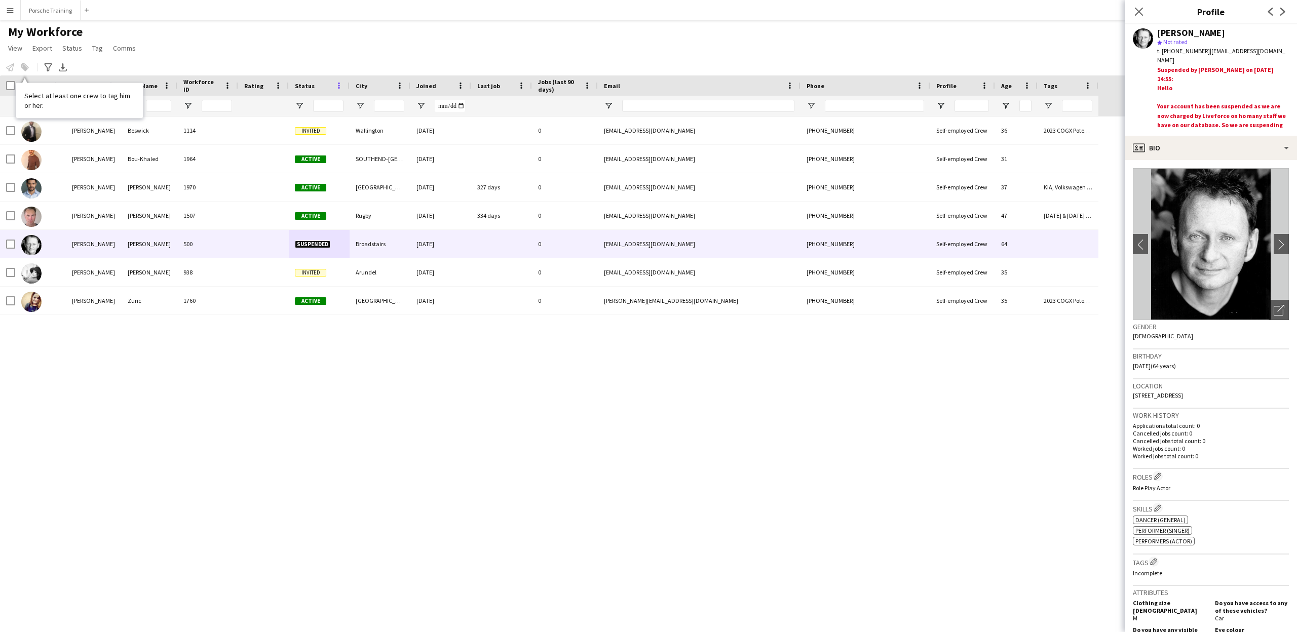
click at [338, 87] on span at bounding box center [338, 85] width 9 height 9
click at [71, 48] on span "Status" at bounding box center [72, 48] width 20 height 9
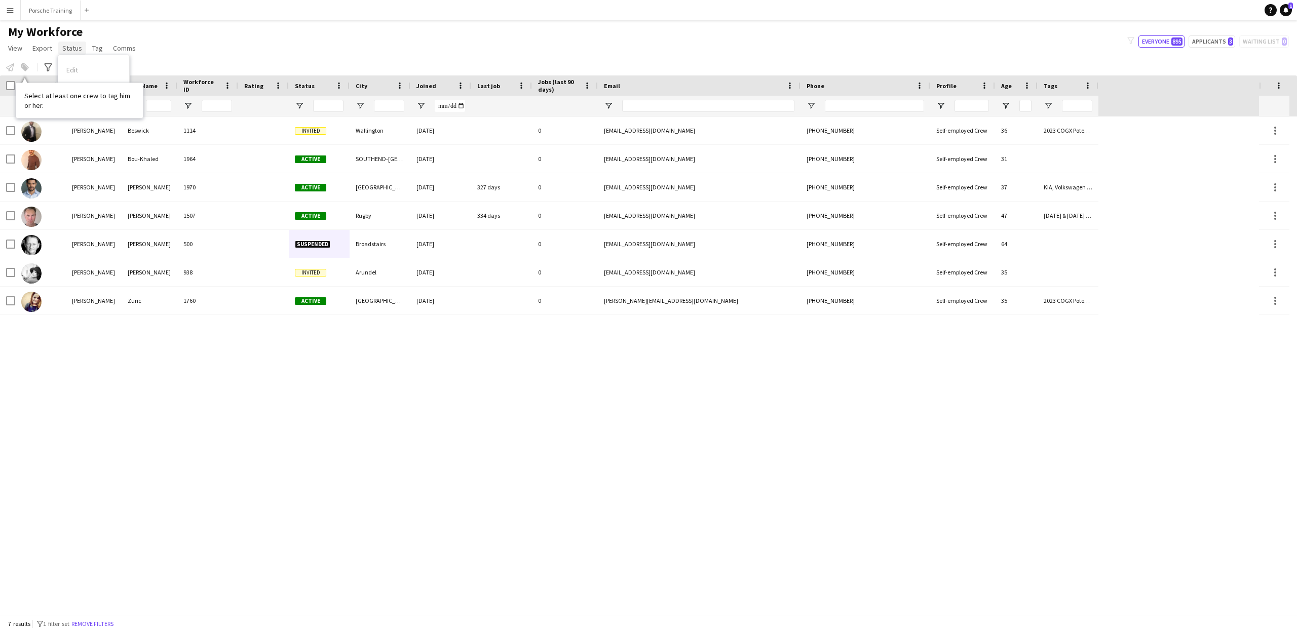
click at [71, 48] on span "Status" at bounding box center [72, 48] width 20 height 9
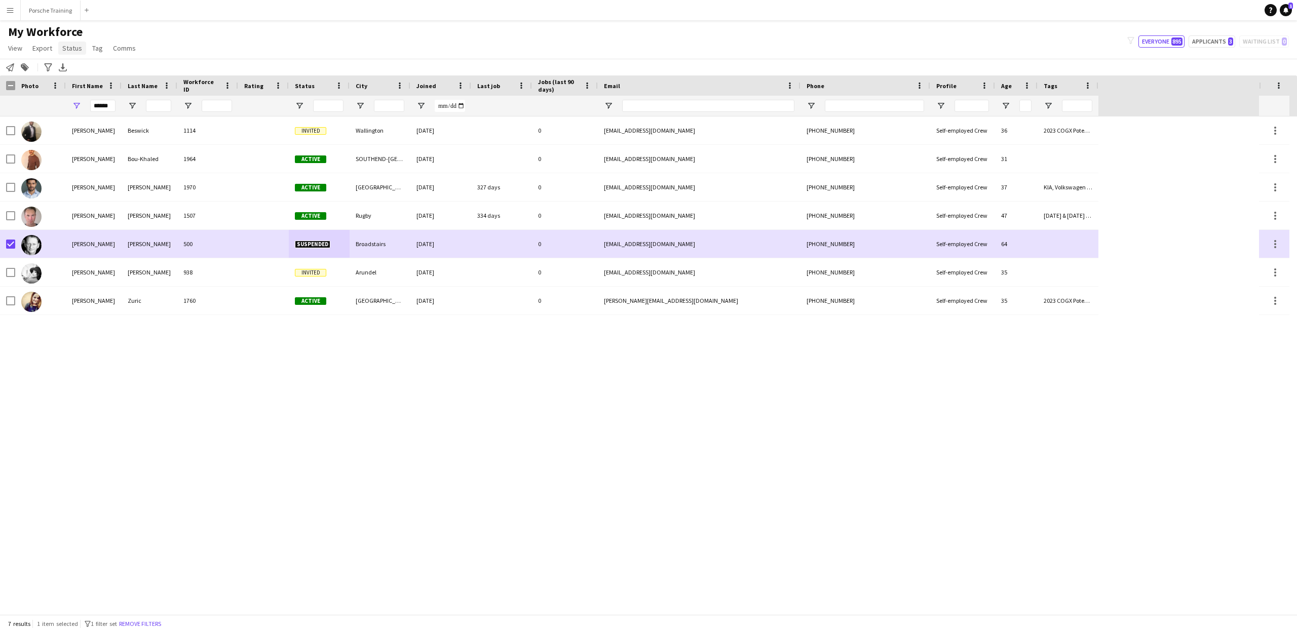
click at [78, 51] on span "Status" at bounding box center [72, 48] width 20 height 9
click at [75, 70] on span "Edit" at bounding box center [72, 69] width 12 height 9
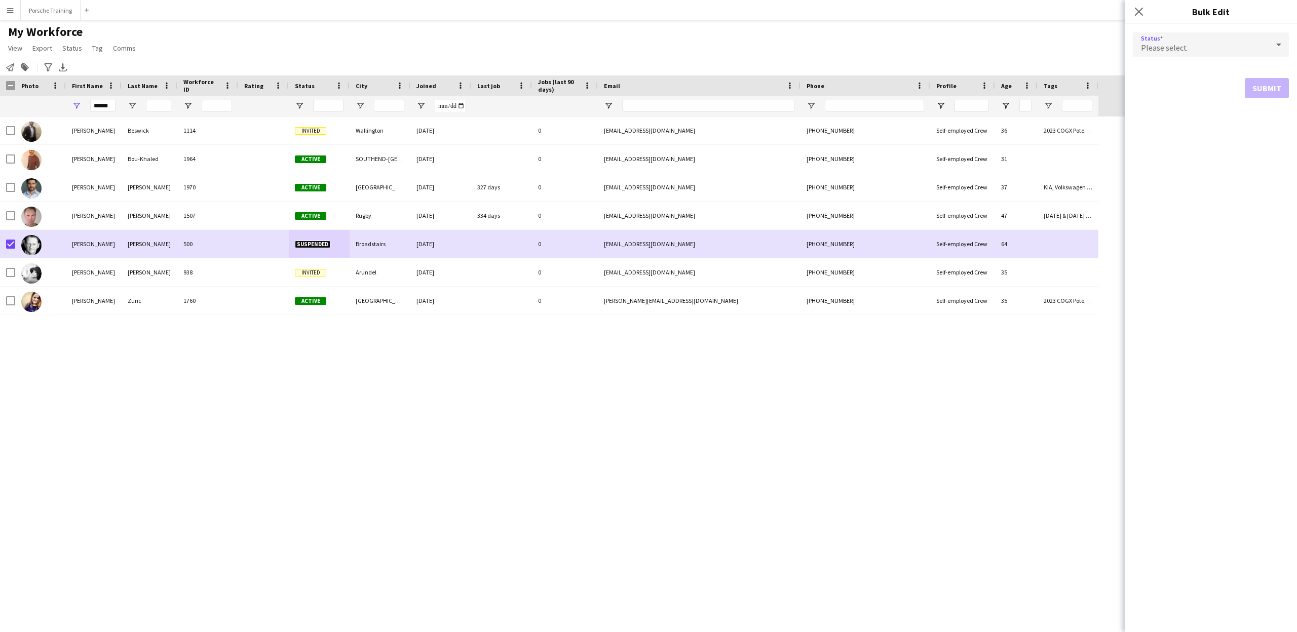
click at [1279, 45] on icon at bounding box center [1278, 45] width 5 height 3
click at [1175, 73] on span "Active" at bounding box center [1211, 73] width 140 height 10
click at [1272, 121] on button "Submit" at bounding box center [1267, 122] width 44 height 20
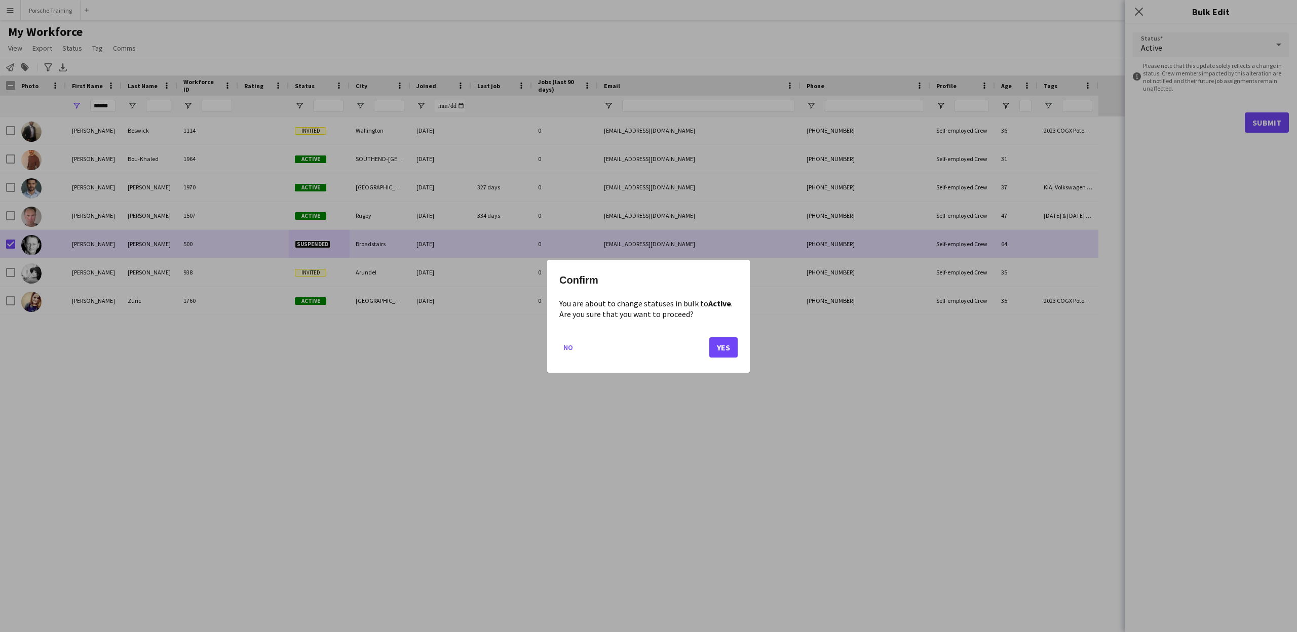
click at [721, 348] on button "Yes" at bounding box center [723, 347] width 28 height 20
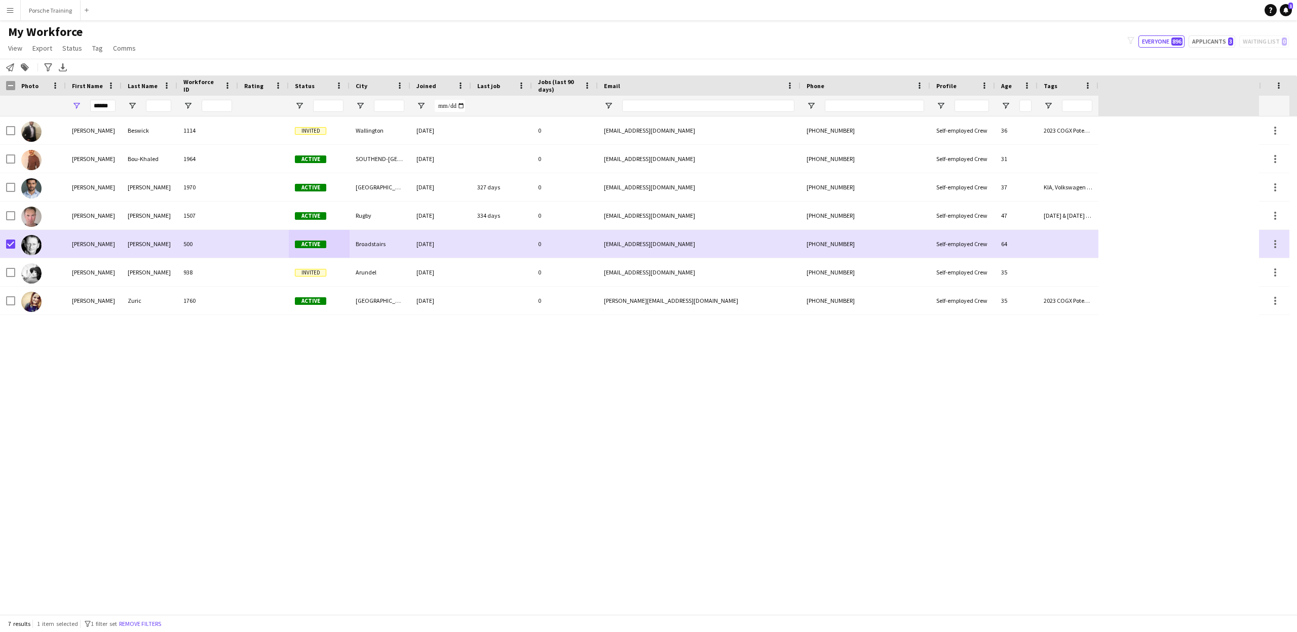
click at [990, 385] on div "[PERSON_NAME] 1114 Invited Wallington [DATE] 0 [EMAIL_ADDRESS][DOMAIN_NAME] [PH…" at bounding box center [629, 366] width 1259 height 498
click at [913, 389] on div "[PERSON_NAME] 1114 Invited Wallington [DATE] 0 [EMAIL_ADDRESS][DOMAIN_NAME] [PH…" at bounding box center [629, 366] width 1259 height 498
click at [985, 390] on div "[PERSON_NAME] 1114 Invited Wallington [DATE] 0 [EMAIL_ADDRESS][DOMAIN_NAME] [PH…" at bounding box center [629, 366] width 1259 height 498
click at [801, 440] on div "[PERSON_NAME] 1114 Invited Wallington [DATE] 0 [EMAIL_ADDRESS][DOMAIN_NAME] [PH…" at bounding box center [629, 366] width 1259 height 498
click at [1136, 172] on div "[PERSON_NAME] 1114 Invited Wallington [DATE] 0 [EMAIL_ADDRESS][DOMAIN_NAME] [PH…" at bounding box center [629, 366] width 1259 height 498
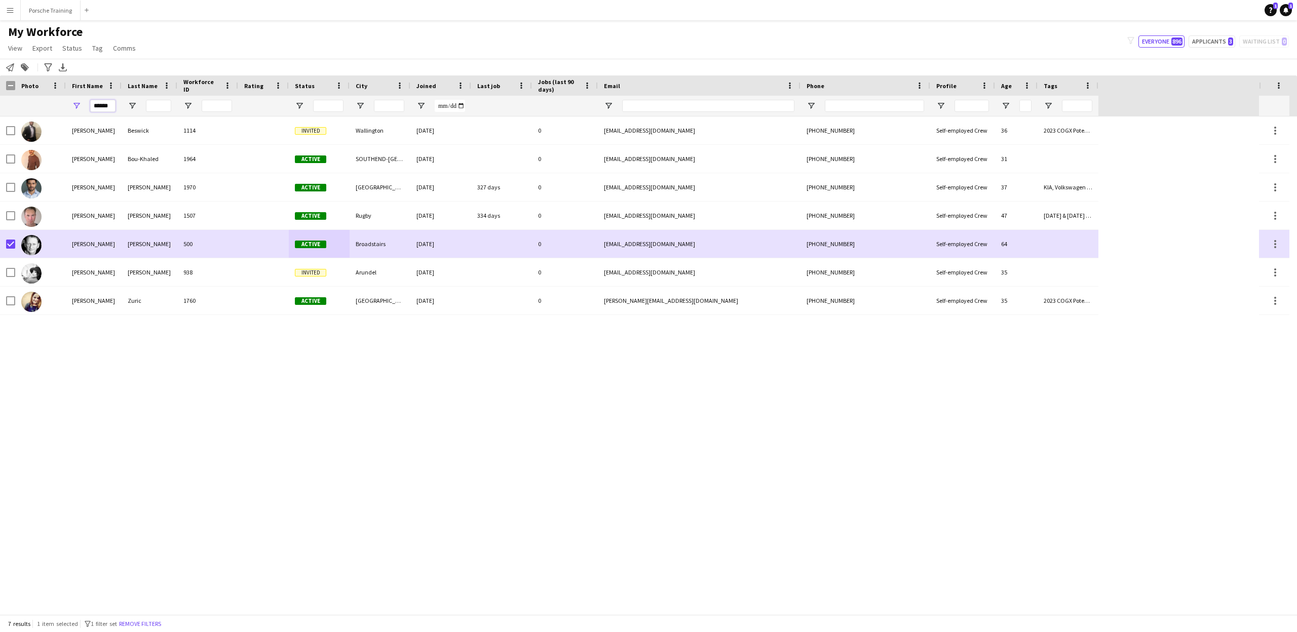
click at [112, 108] on input "******" at bounding box center [102, 106] width 25 height 12
type input "*"
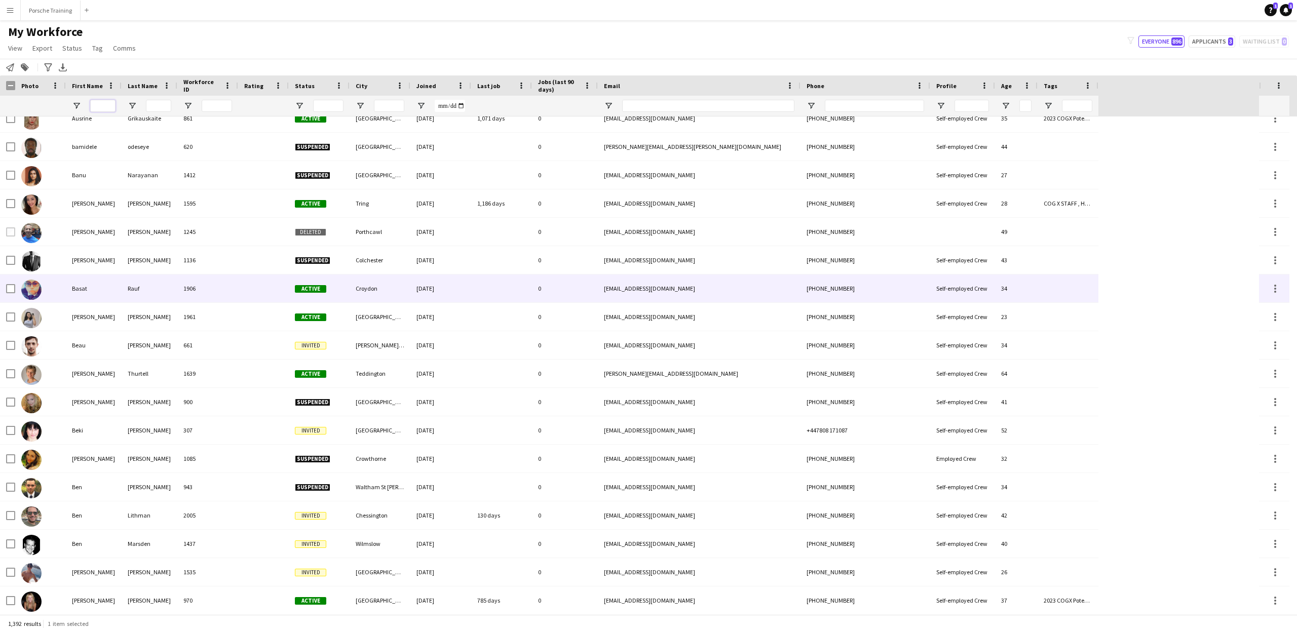
scroll to position [0, 0]
